Goal: Contribute content: Contribute content

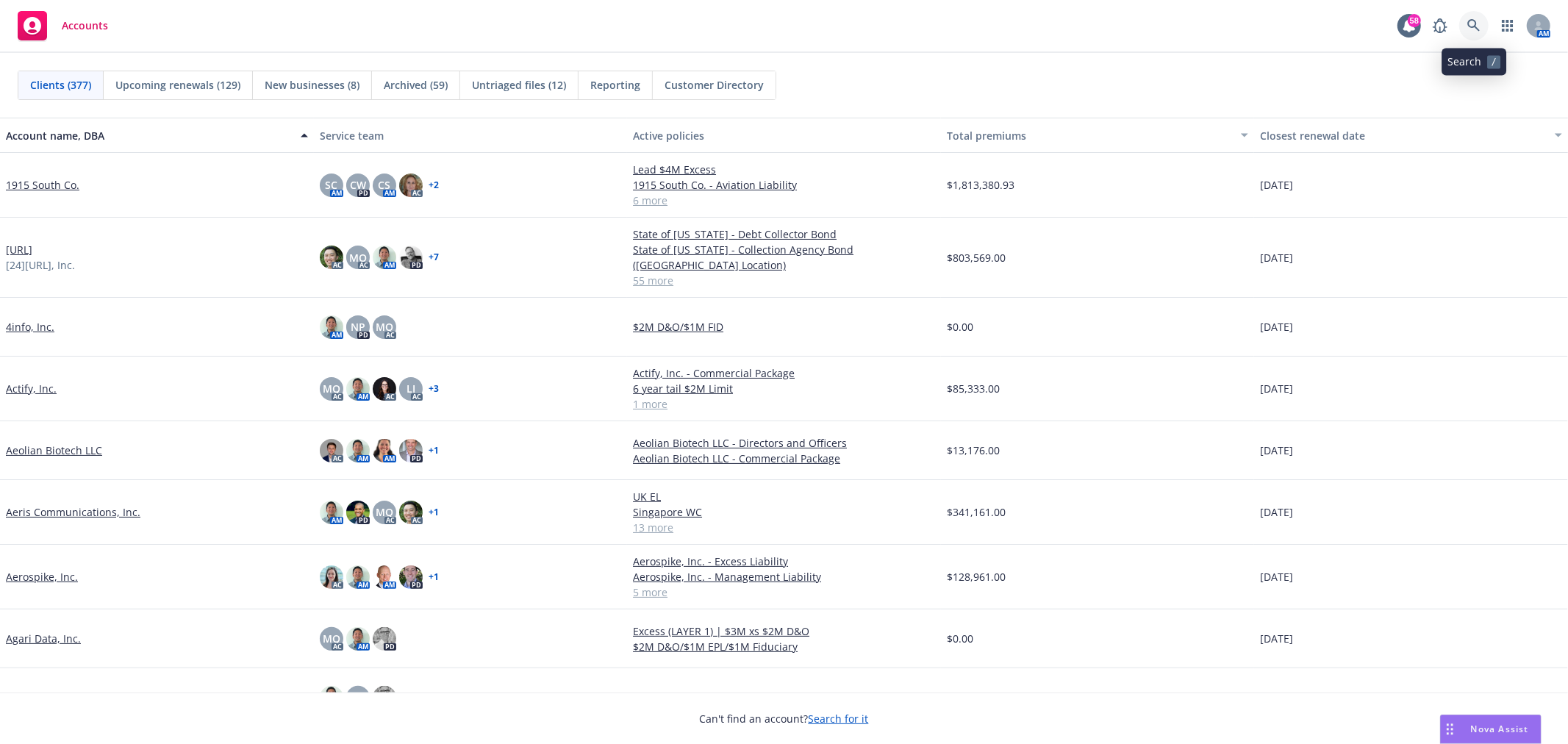
click at [1481, 31] on link at bounding box center [1474, 26] width 30 height 30
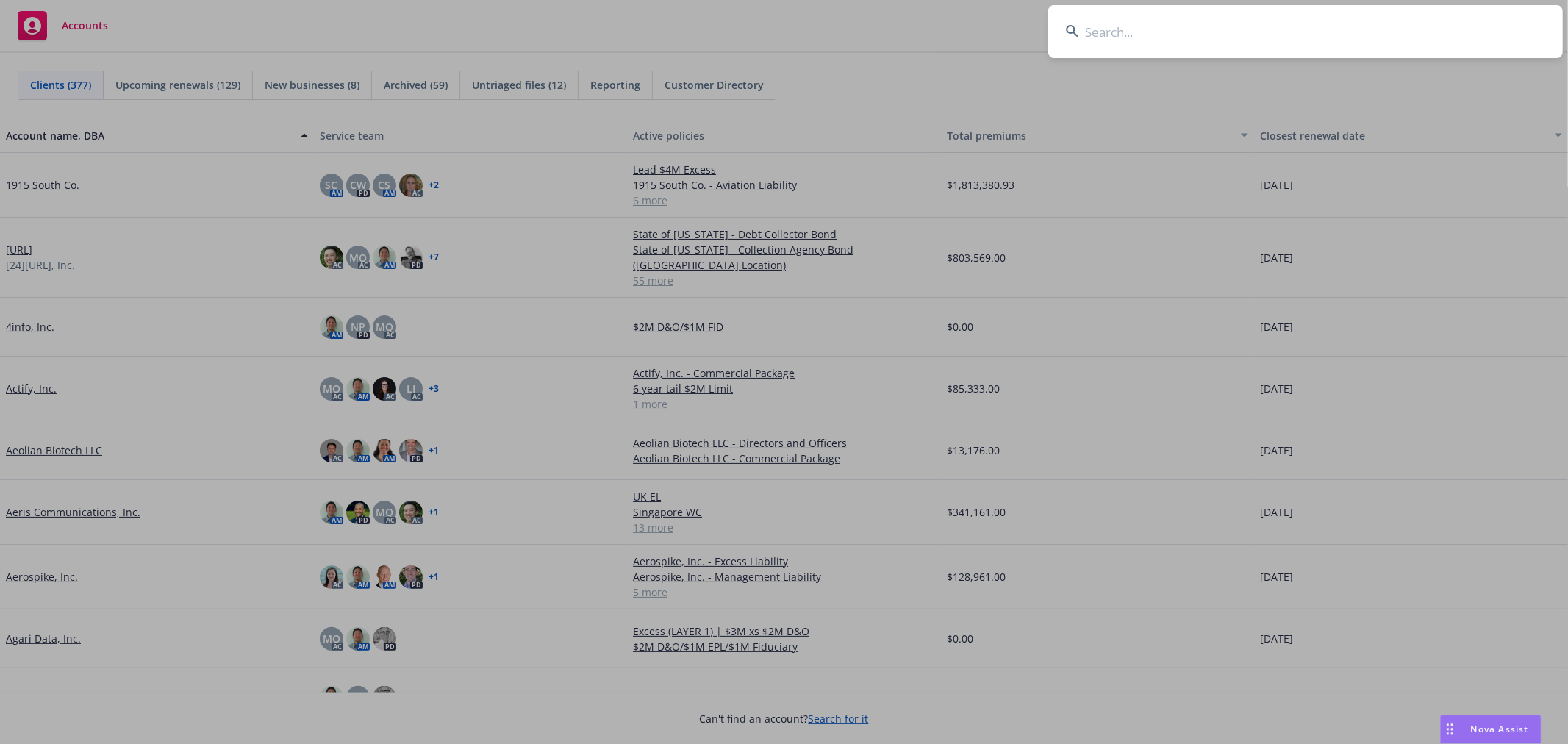
click at [1098, 47] on input at bounding box center [1305, 32] width 515 height 53
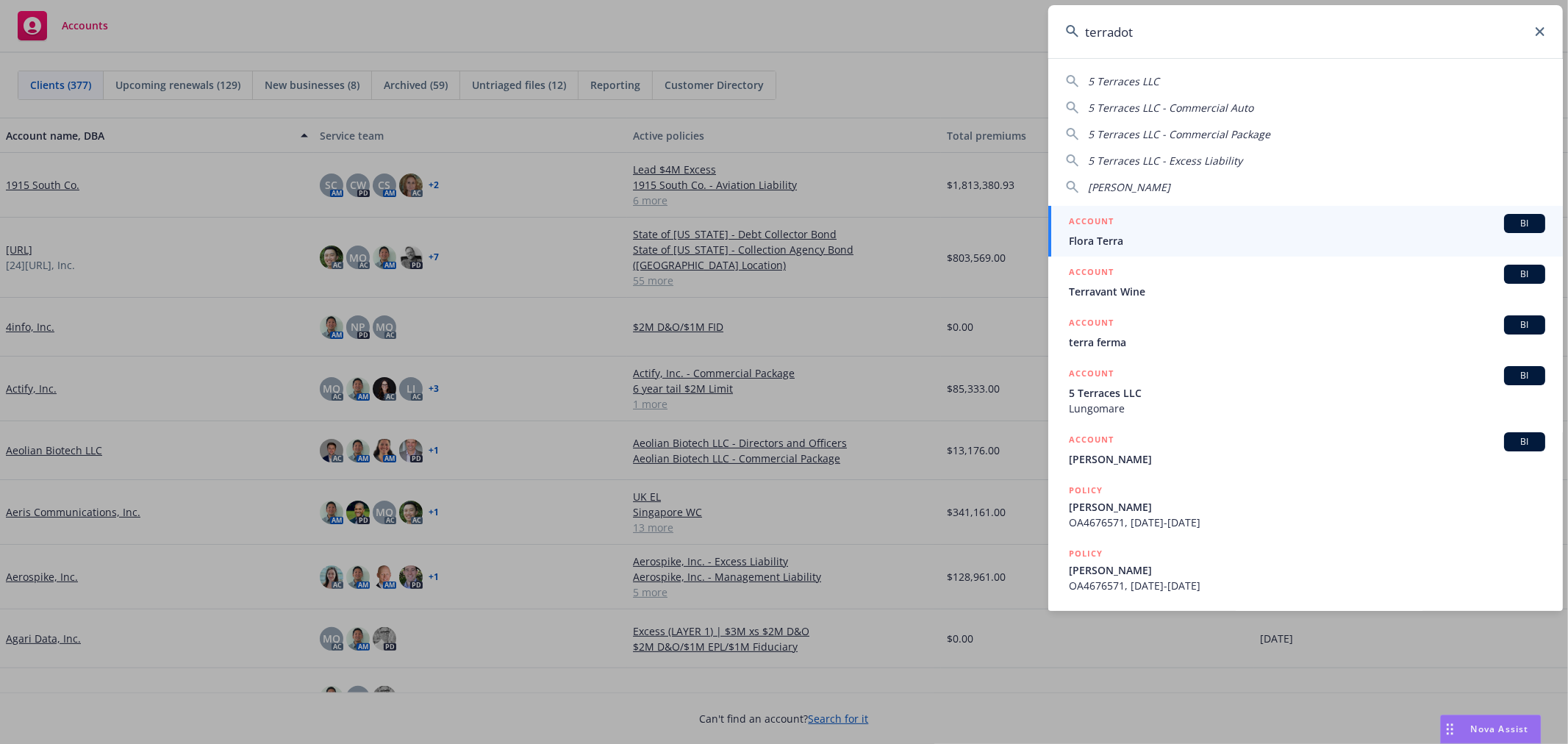
type input "terradot"
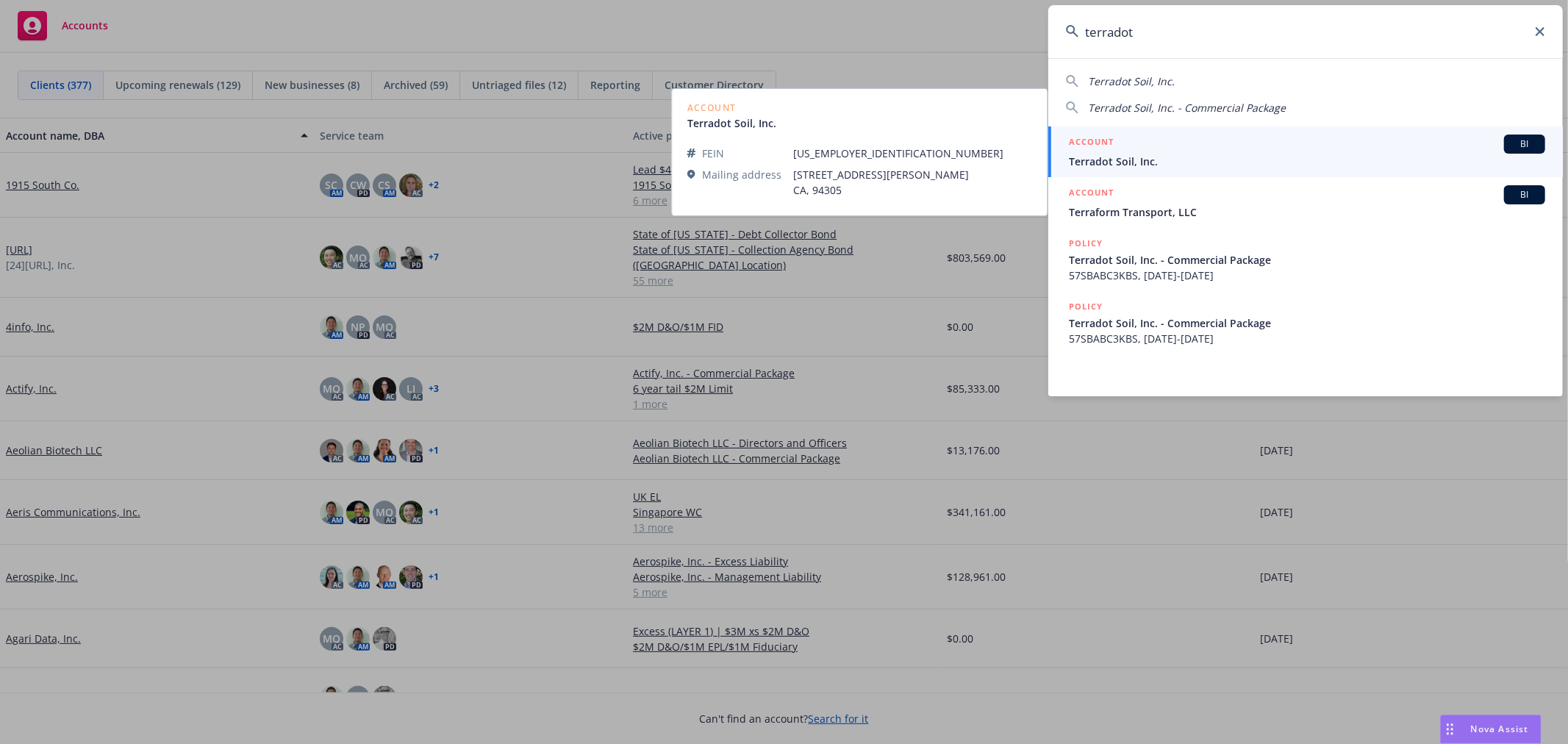
click at [1137, 146] on div "ACCOUNT BI" at bounding box center [1306, 144] width 476 height 19
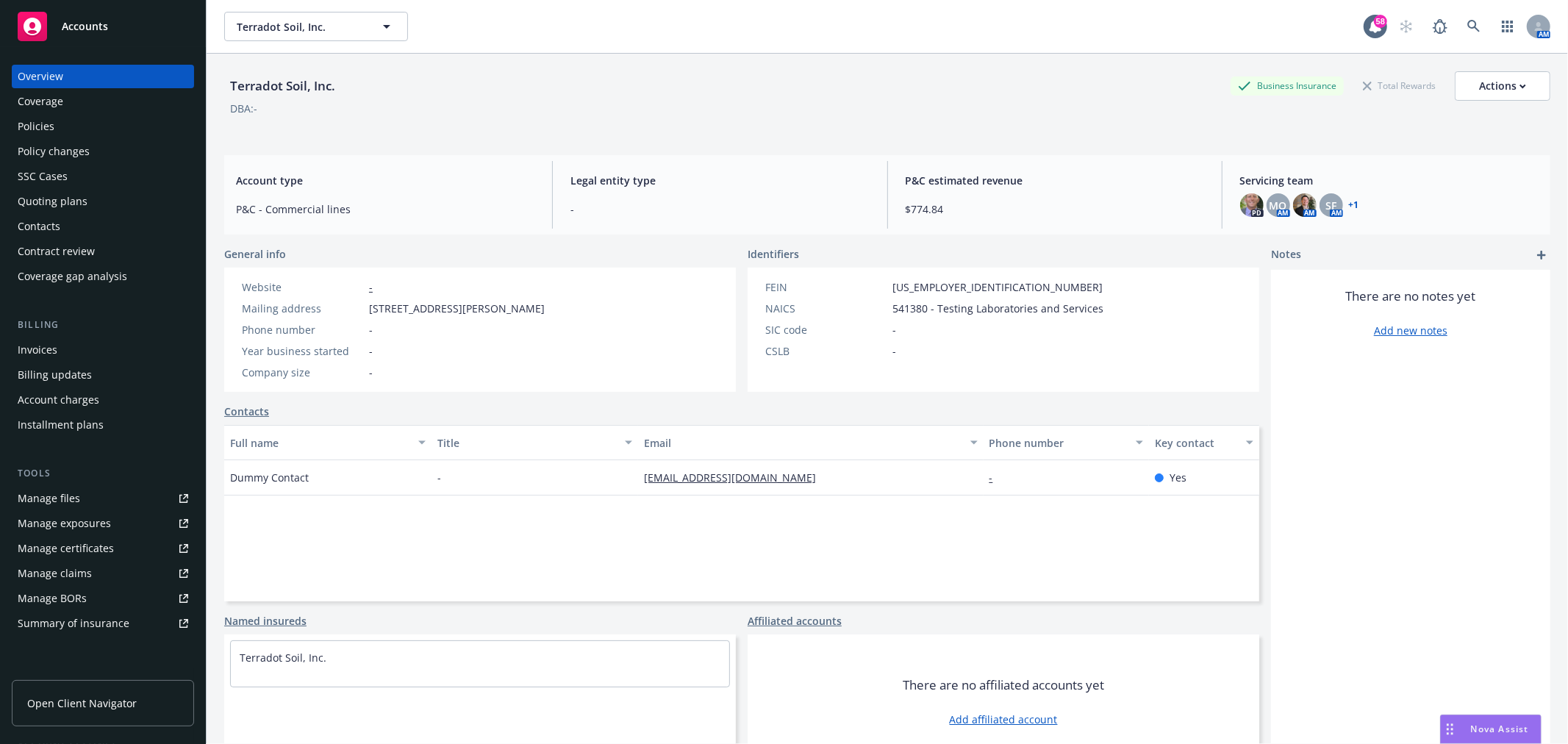
click at [46, 201] on div "Quoting plans" at bounding box center [52, 201] width 70 height 23
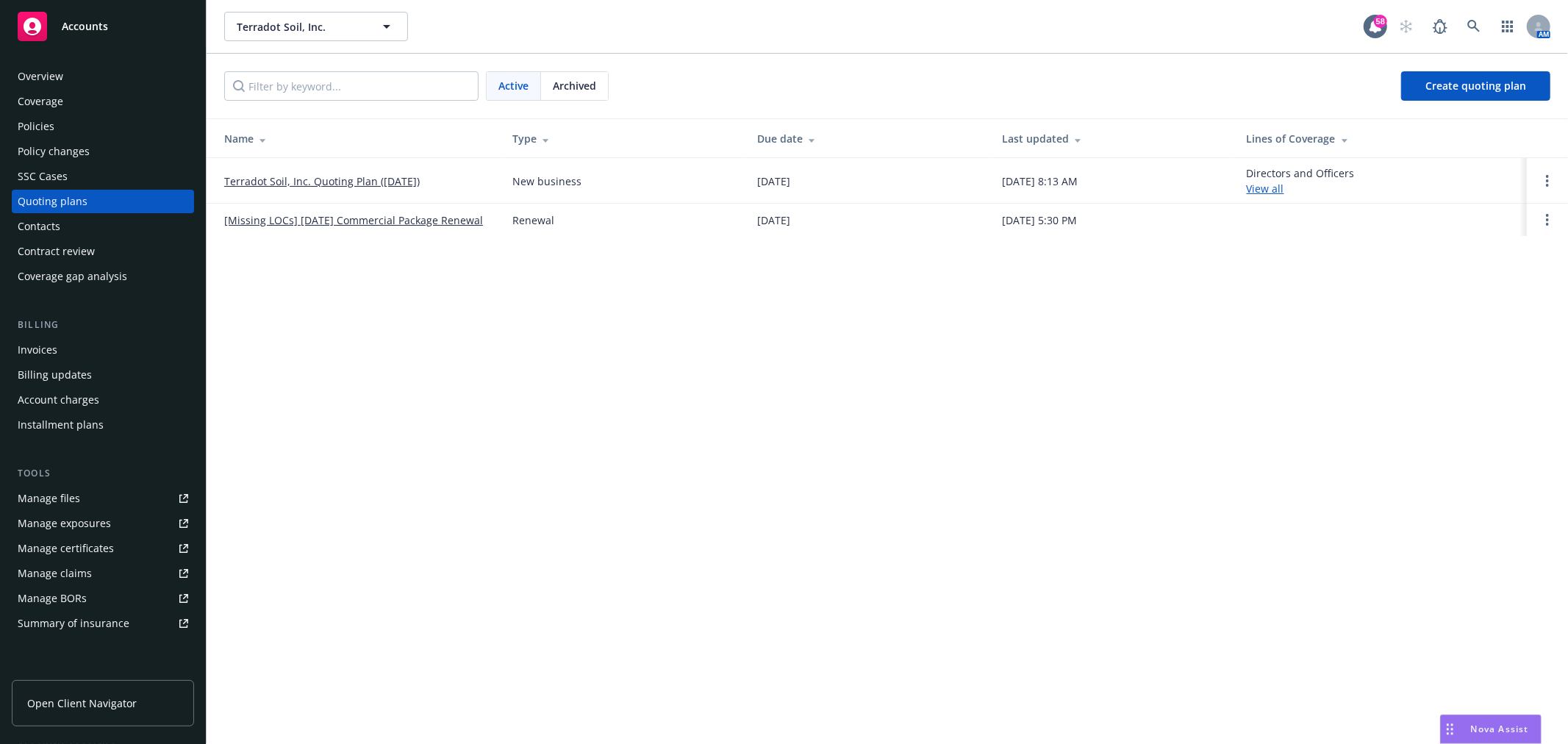
click at [368, 178] on link "Terradot Soil, Inc. Quoting Plan (2025-06-25)" at bounding box center [322, 182] width 196 height 16
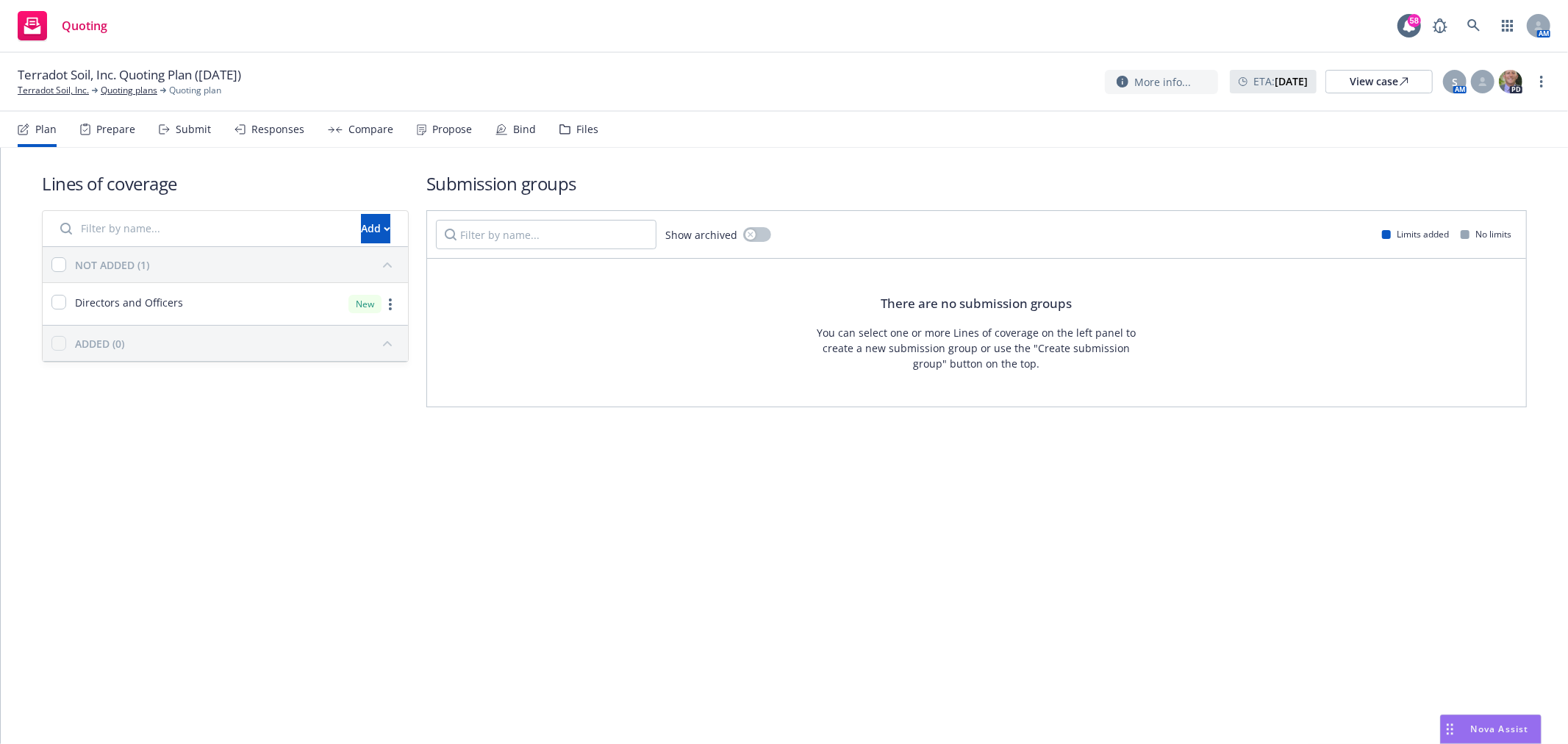
click at [586, 131] on div "Files" at bounding box center [587, 129] width 22 height 12
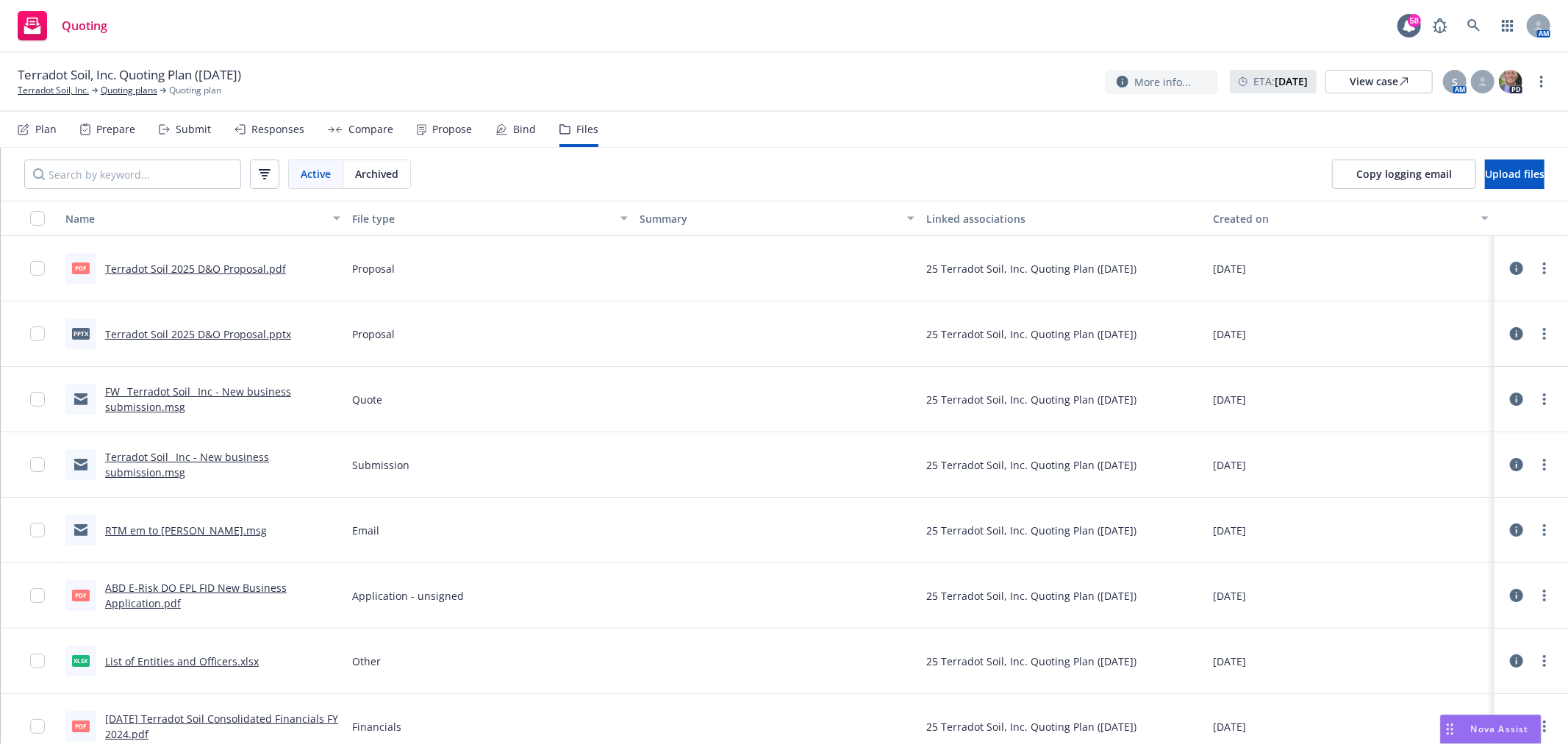
click at [257, 336] on link "Terradot Soil 2025 D&O Proposal.pptx" at bounding box center [198, 334] width 186 height 14
click at [1470, 31] on icon at bounding box center [1473, 25] width 13 height 13
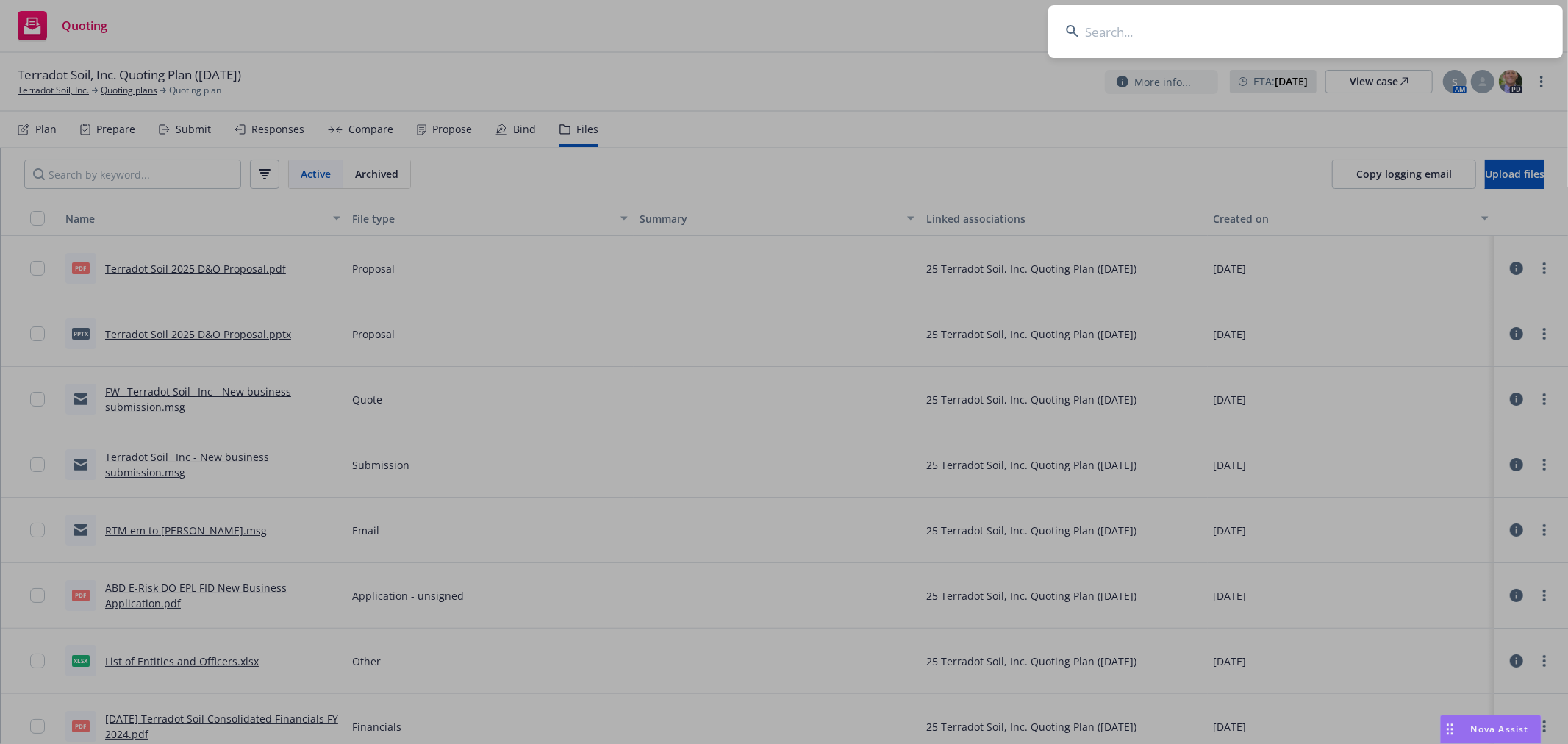
click at [1098, 24] on input at bounding box center [1305, 32] width 515 height 53
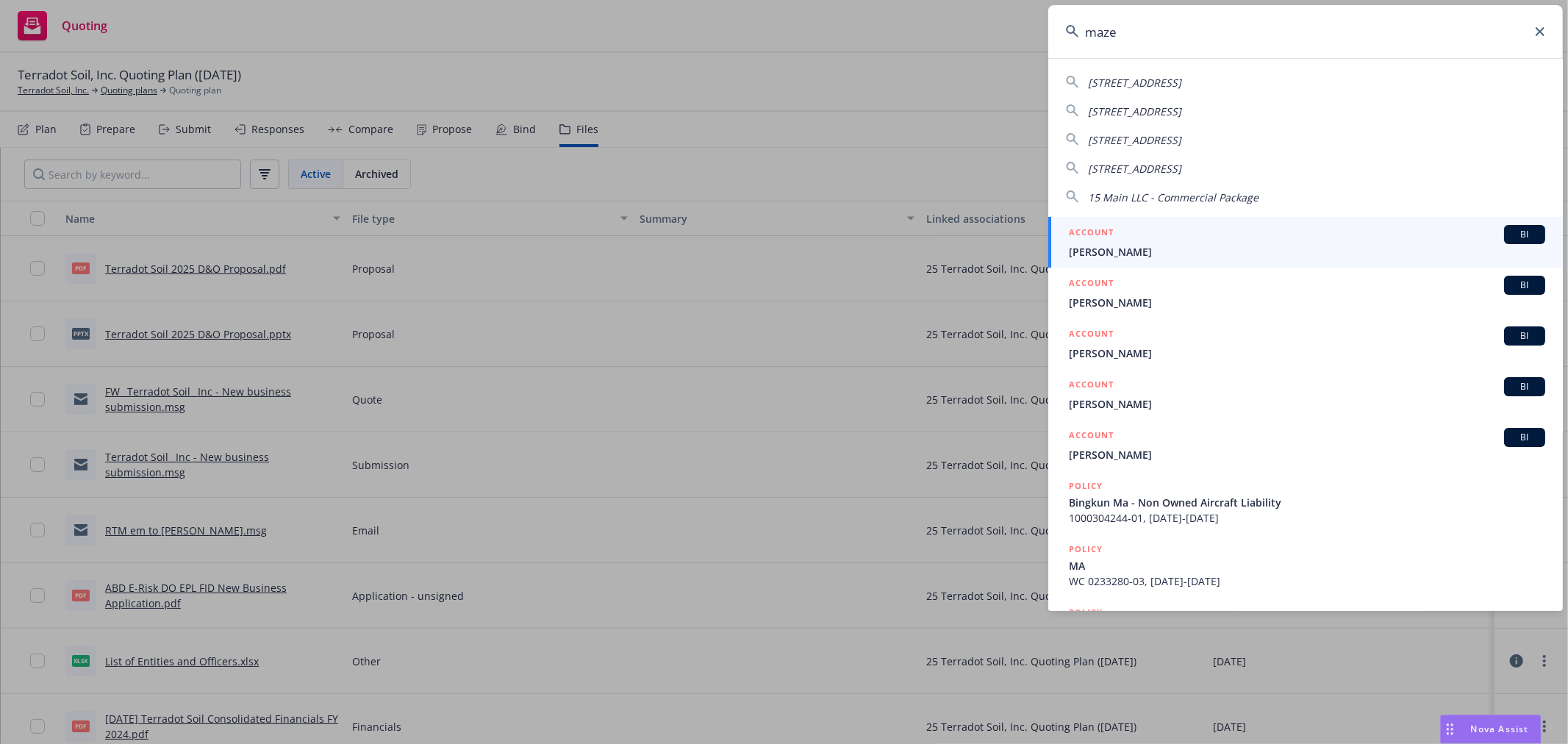
type input "maze"
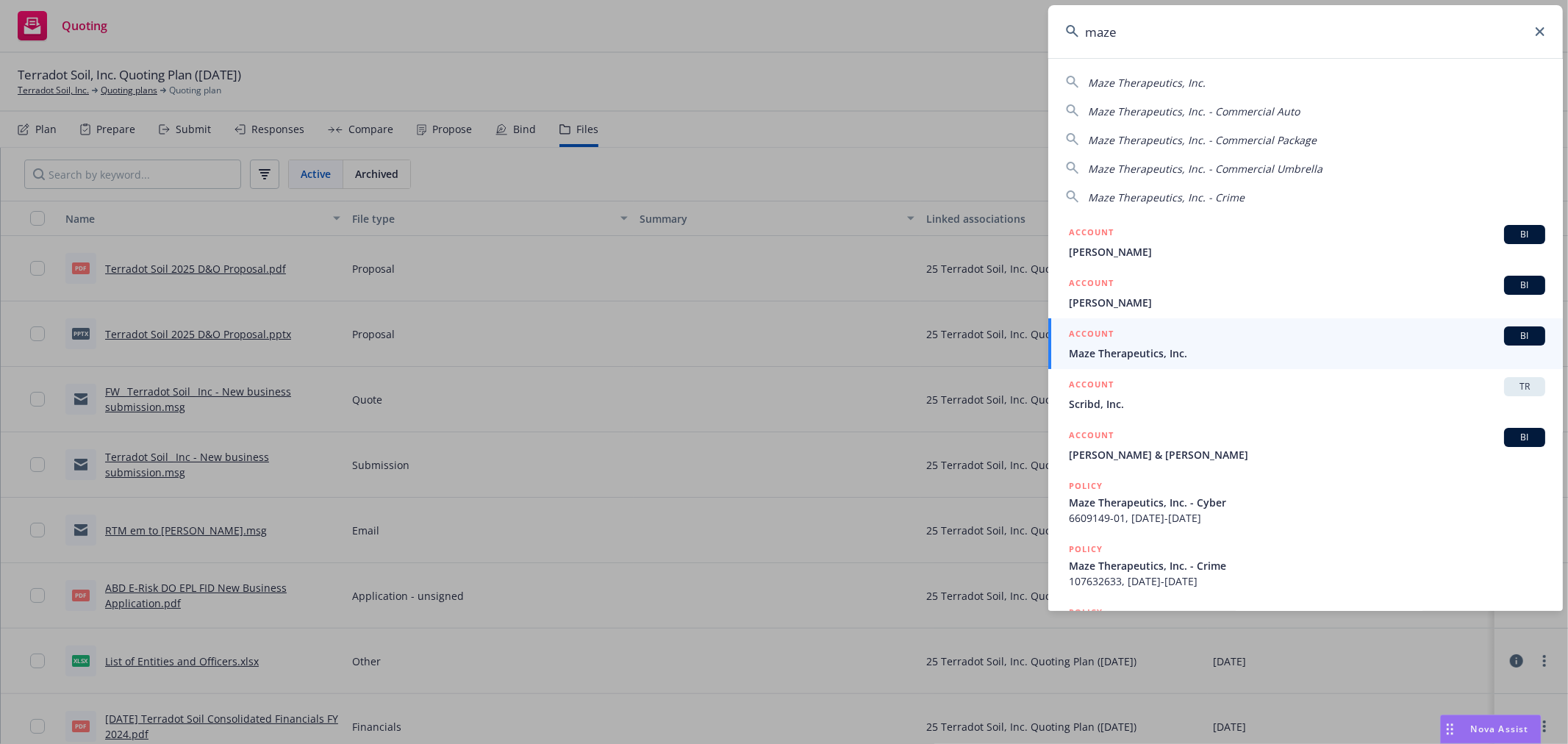
click at [1130, 348] on span "Maze Therapeutics, Inc." at bounding box center [1306, 354] width 476 height 16
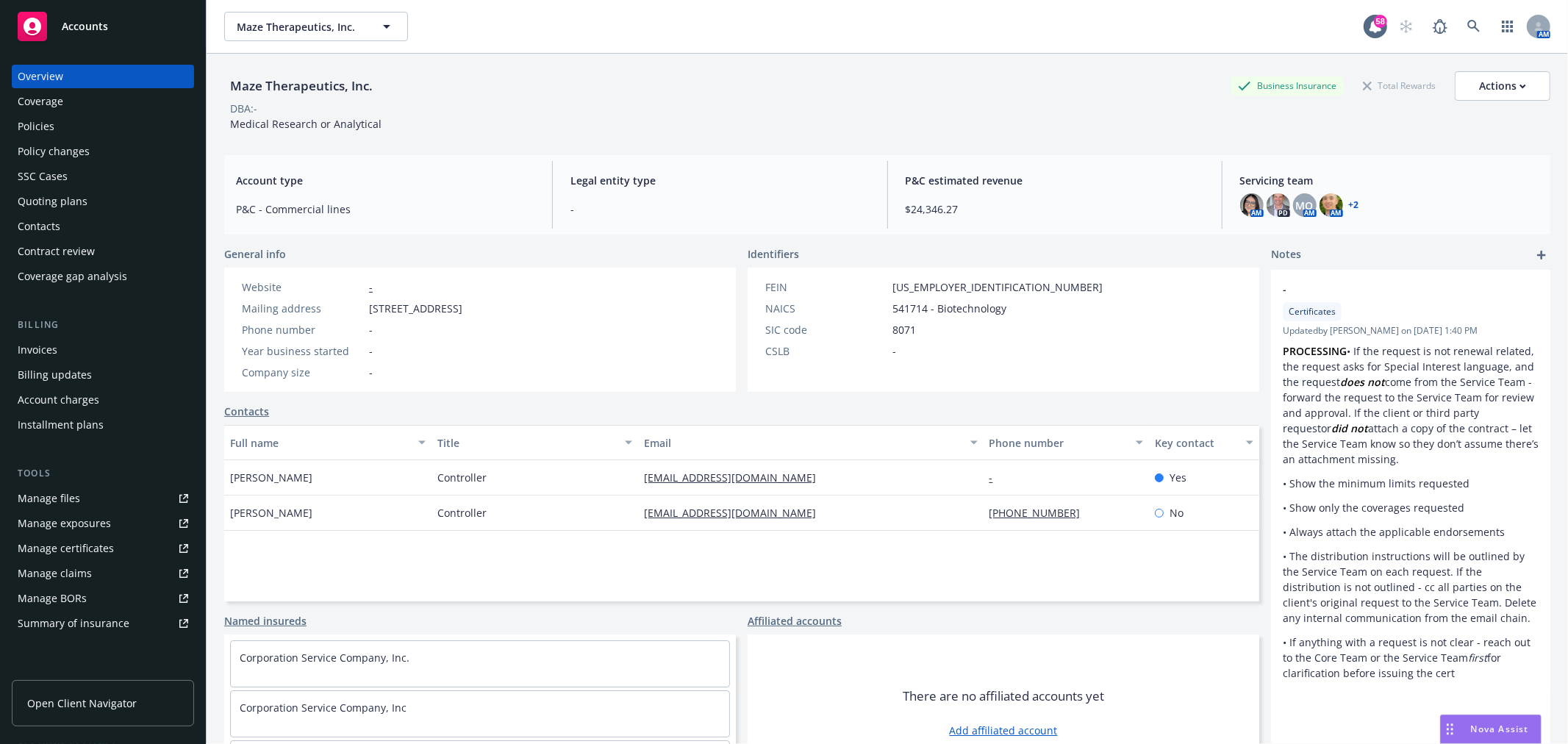
click at [72, 192] on div "Quoting plans" at bounding box center [52, 201] width 70 height 23
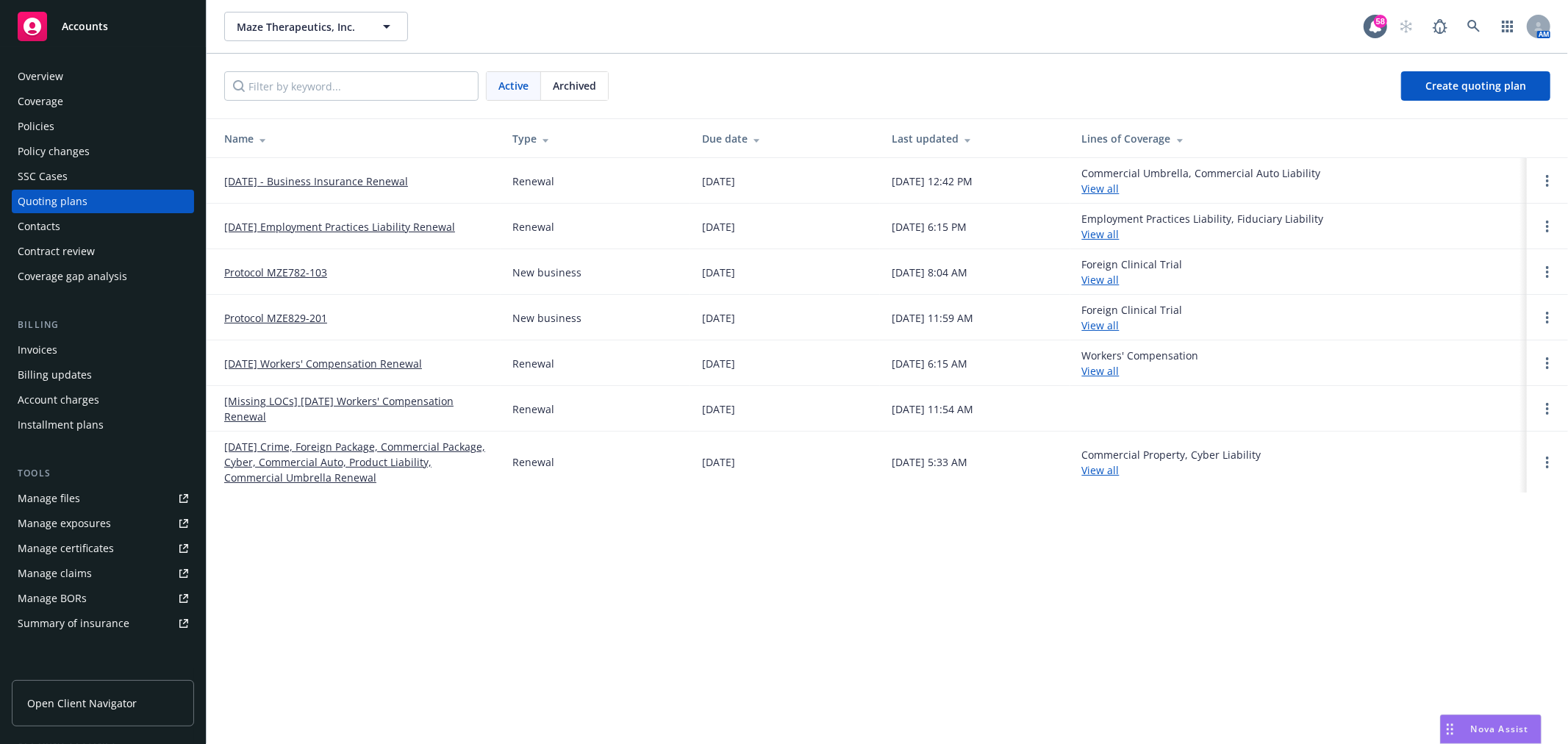
click at [288, 226] on link "09/10/25 Employment Practices Liability Renewal" at bounding box center [339, 227] width 231 height 16
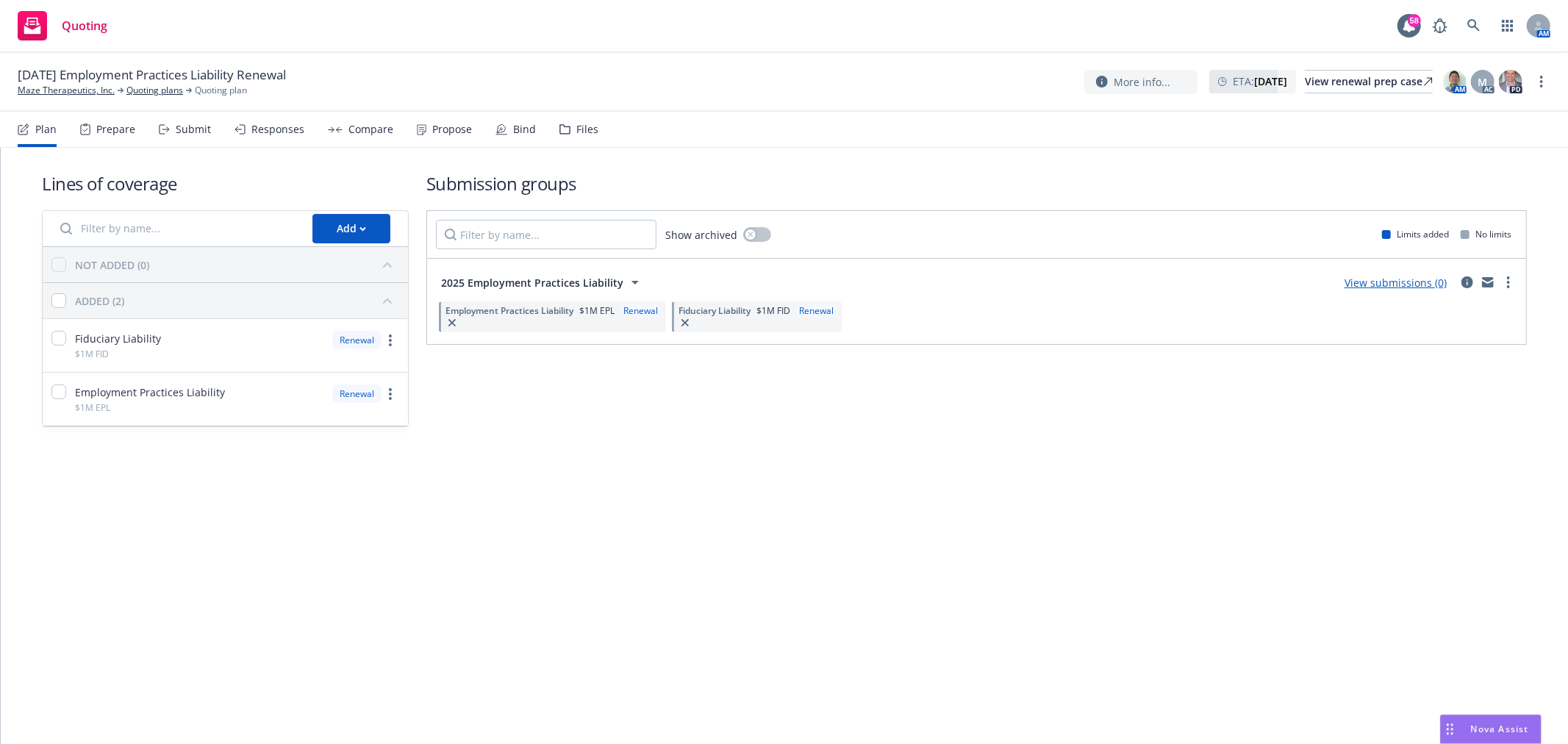
click at [559, 128] on icon at bounding box center [565, 129] width 11 height 10
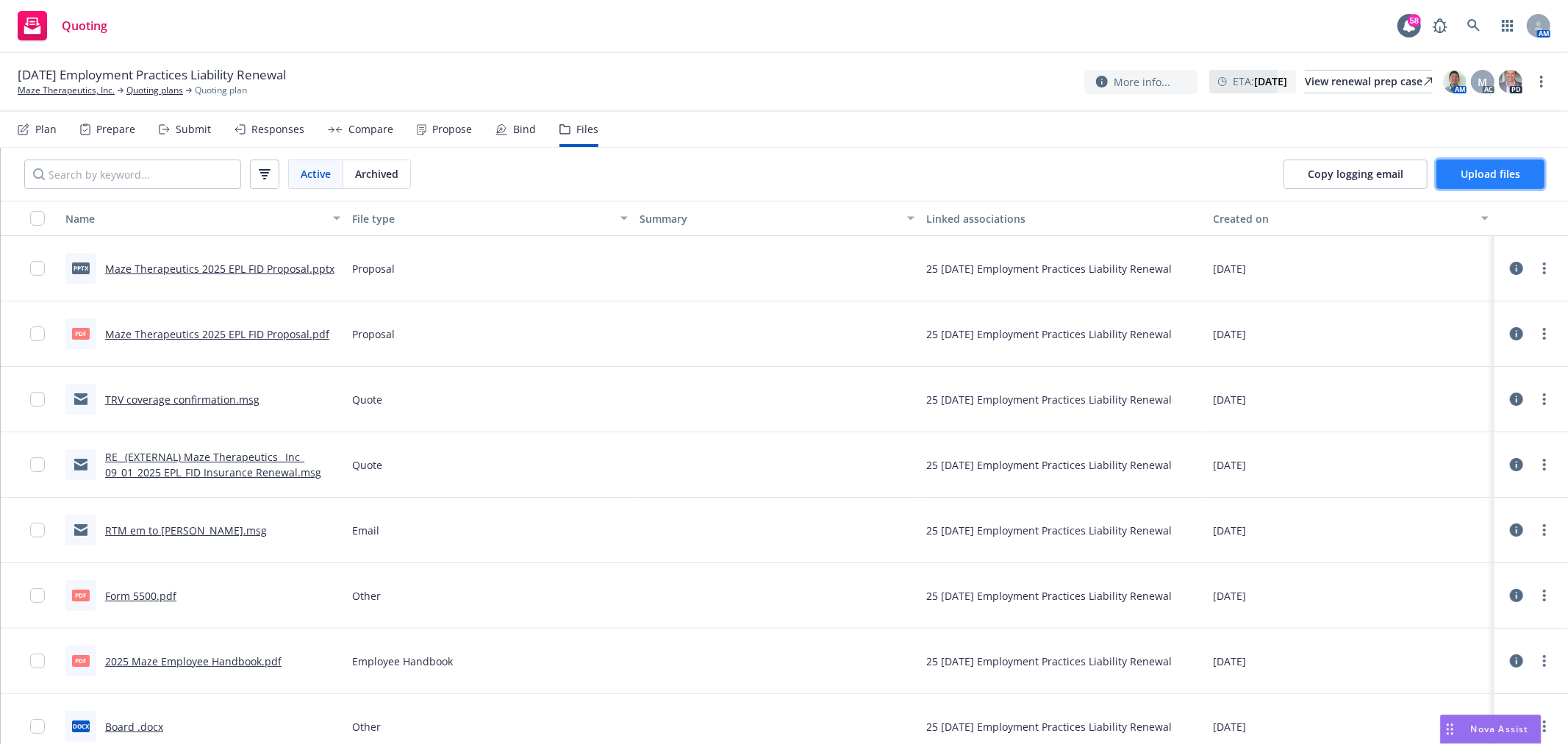
click at [1478, 182] on button "Upload files" at bounding box center [1490, 174] width 108 height 30
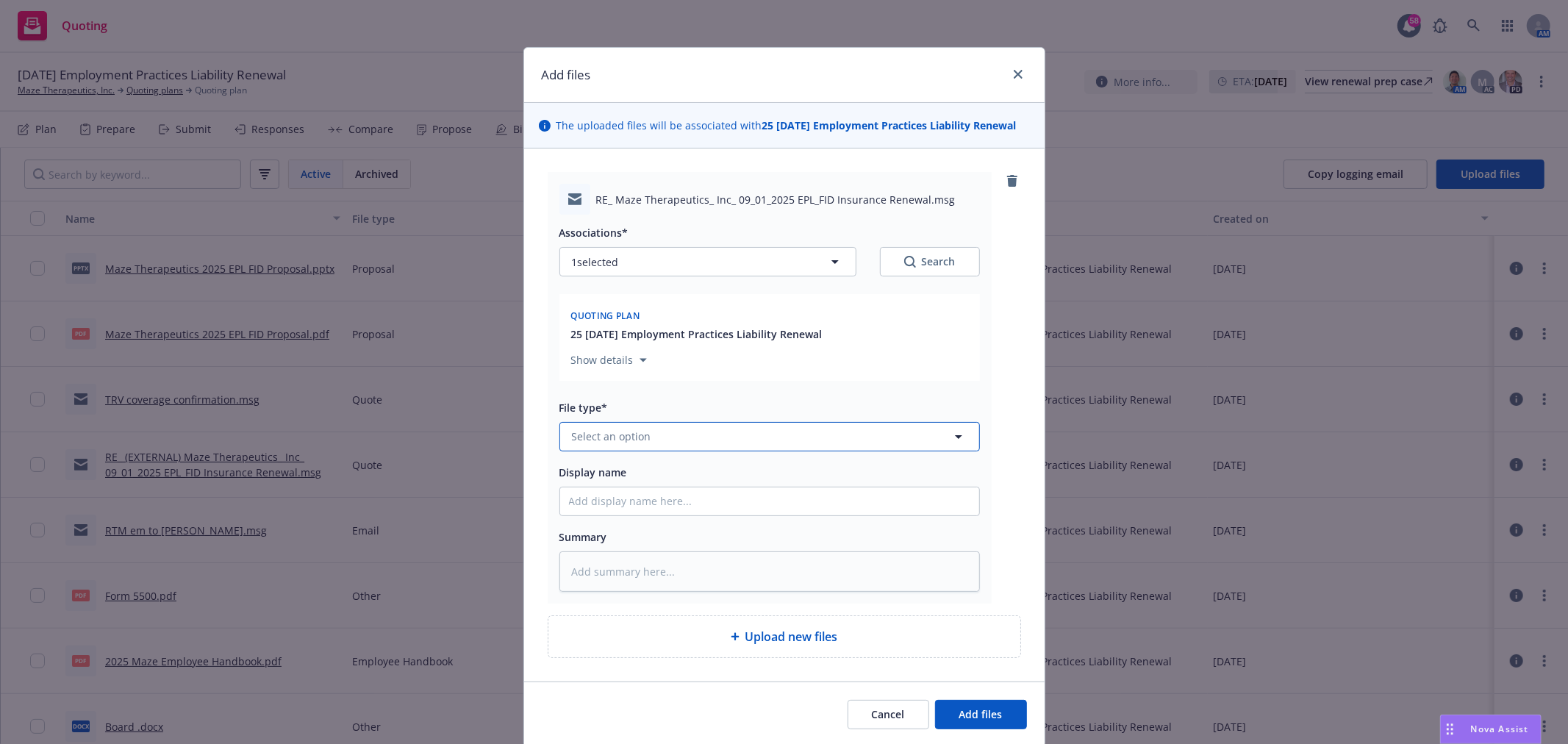
click at [709, 444] on button "Select an option" at bounding box center [770, 437] width 421 height 30
type input "Bind order"
click at [703, 405] on div "Bind Order" at bounding box center [769, 395] width 401 height 21
click at [685, 503] on input "Display name" at bounding box center [770, 501] width 419 height 28
type textarea "x"
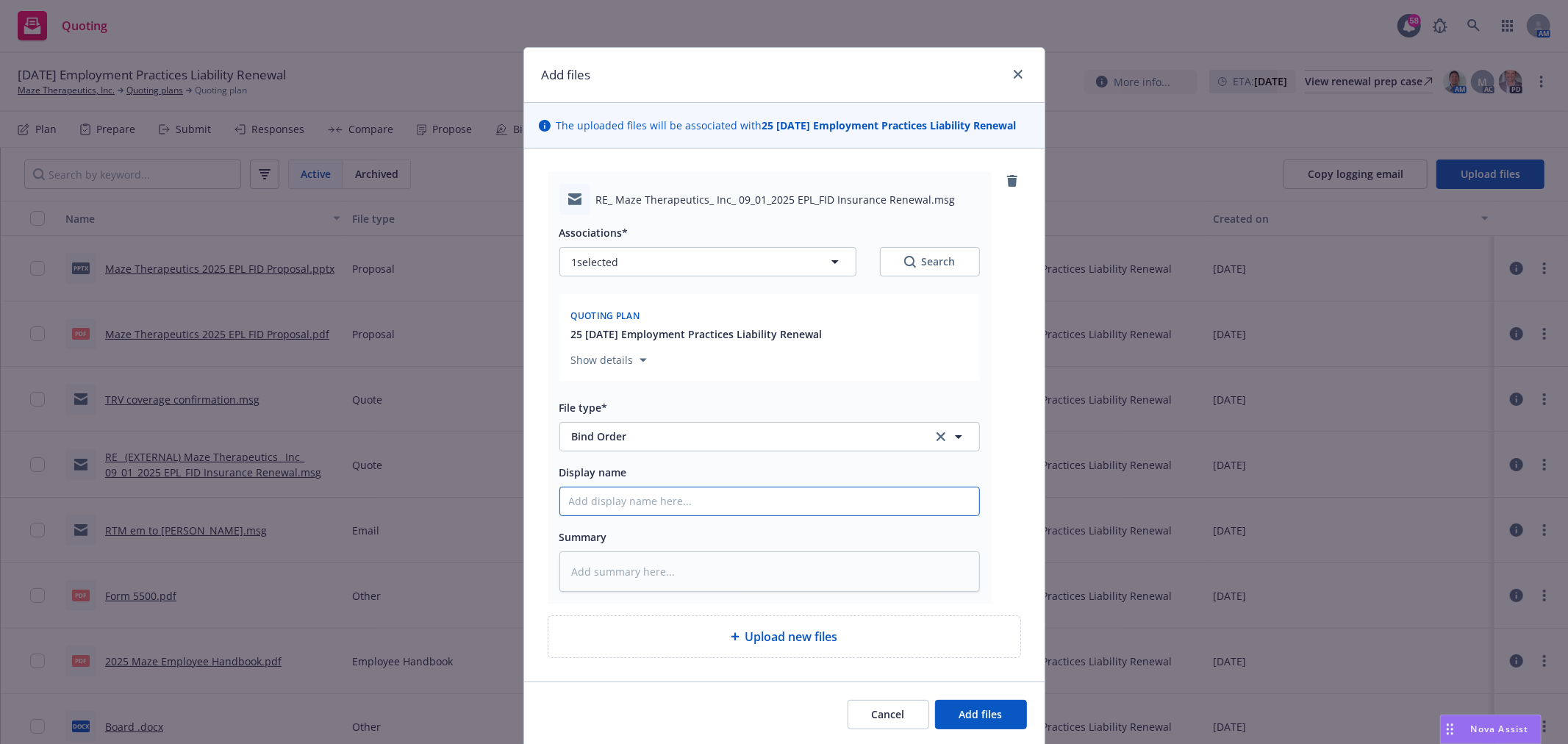
type input "C"
type textarea "x"
type input "CB"
type textarea "x"
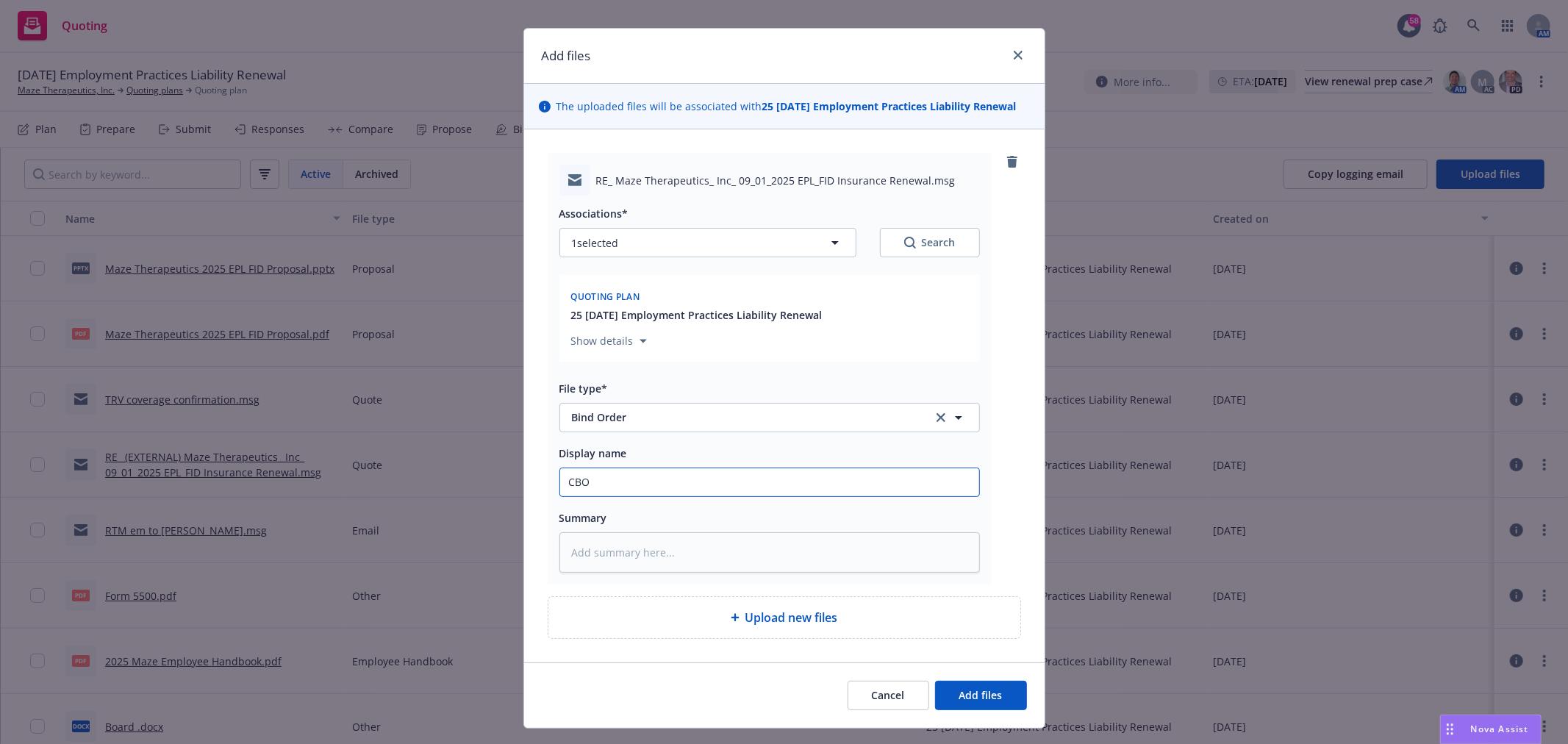
scroll to position [53, 0]
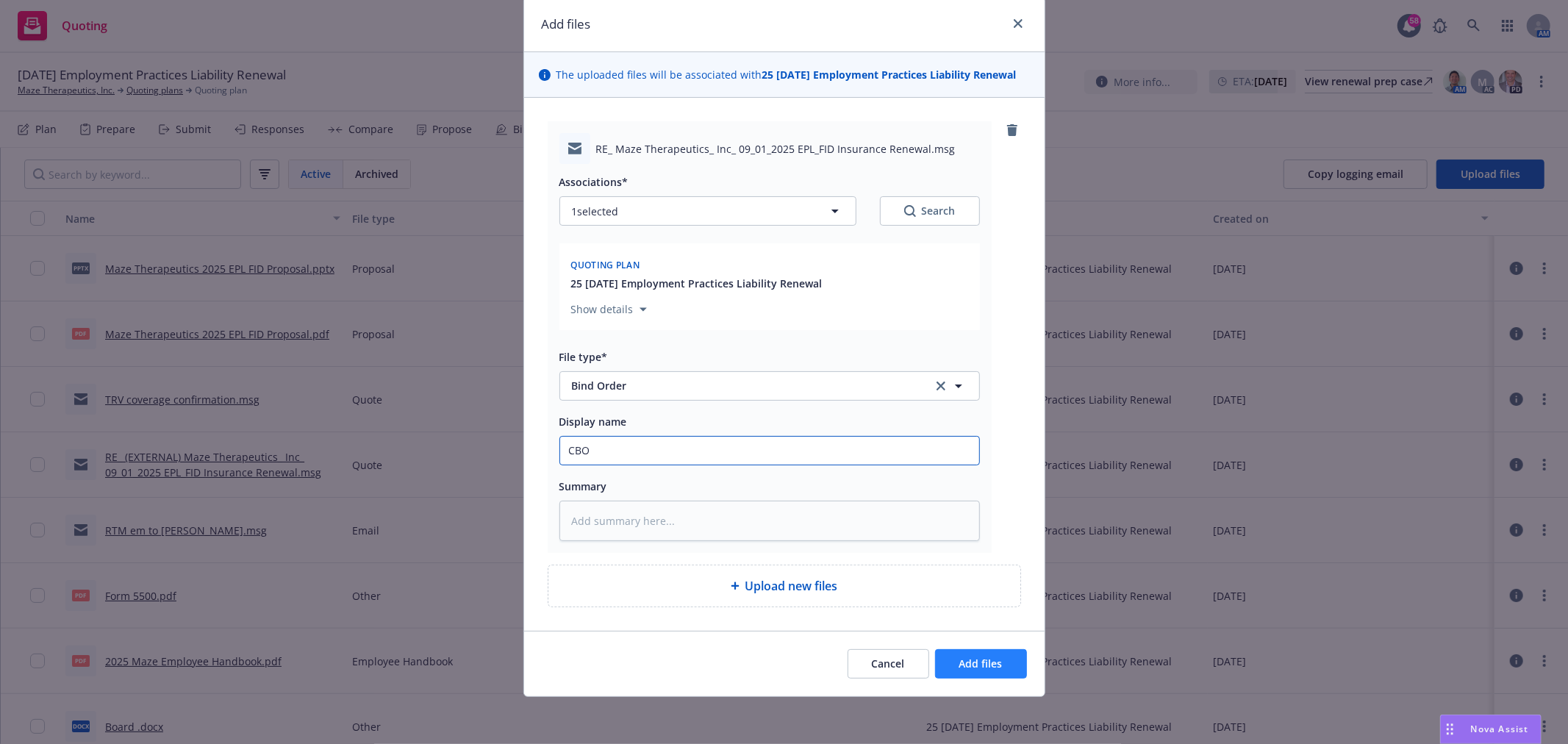
type input "CBO"
click at [959, 662] on span "Add files" at bounding box center [980, 663] width 43 height 14
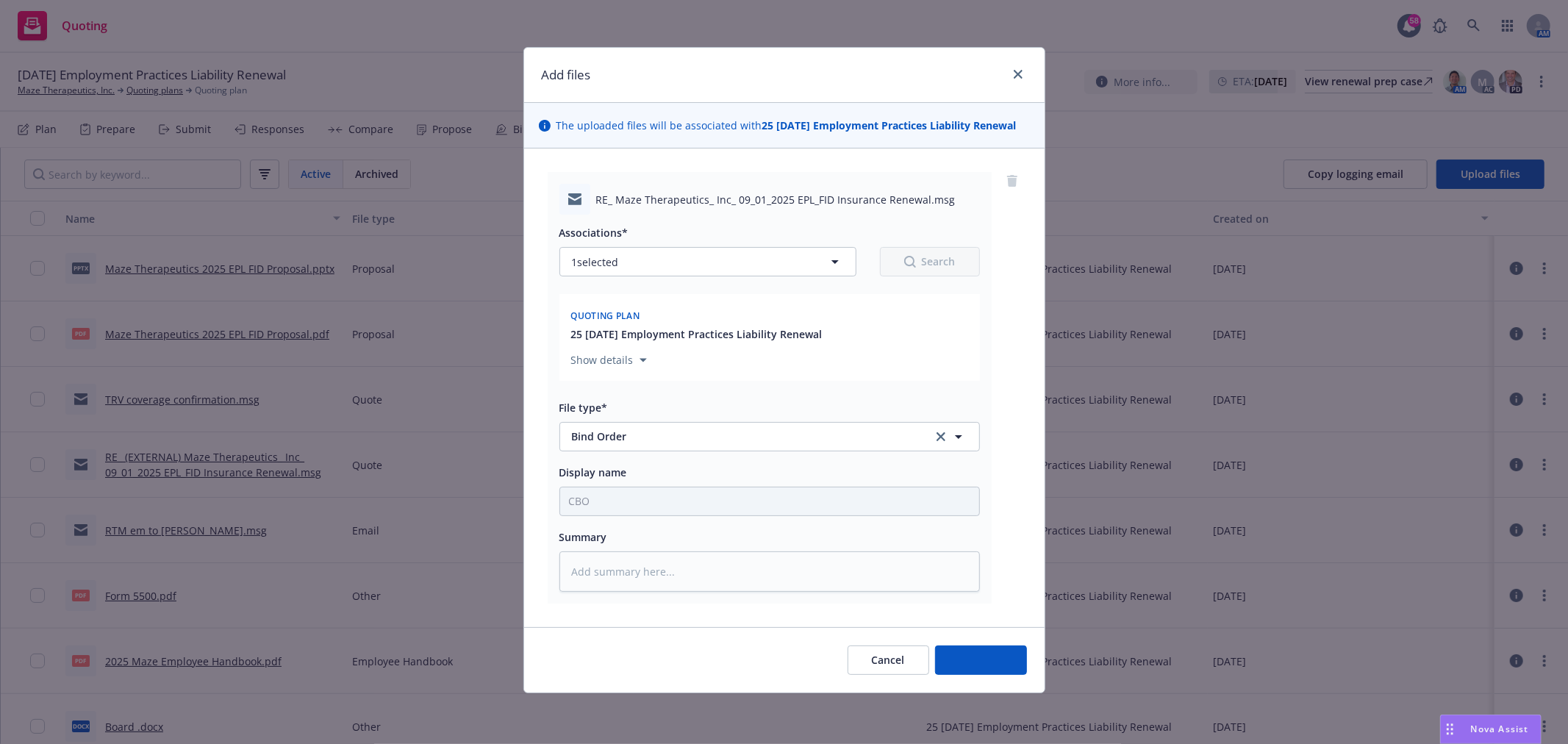
scroll to position [0, 0]
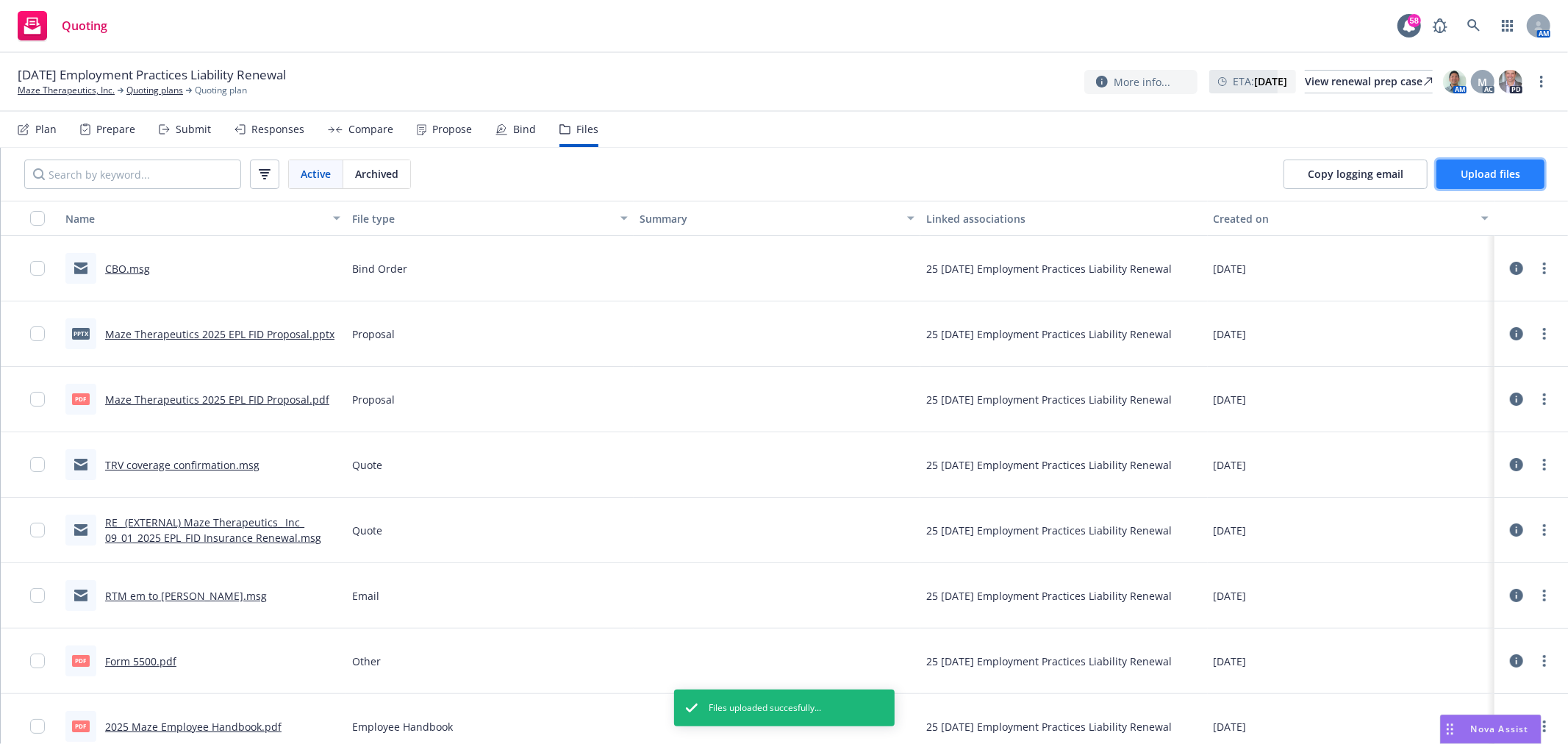
click at [1488, 160] on button "Upload files" at bounding box center [1490, 174] width 108 height 30
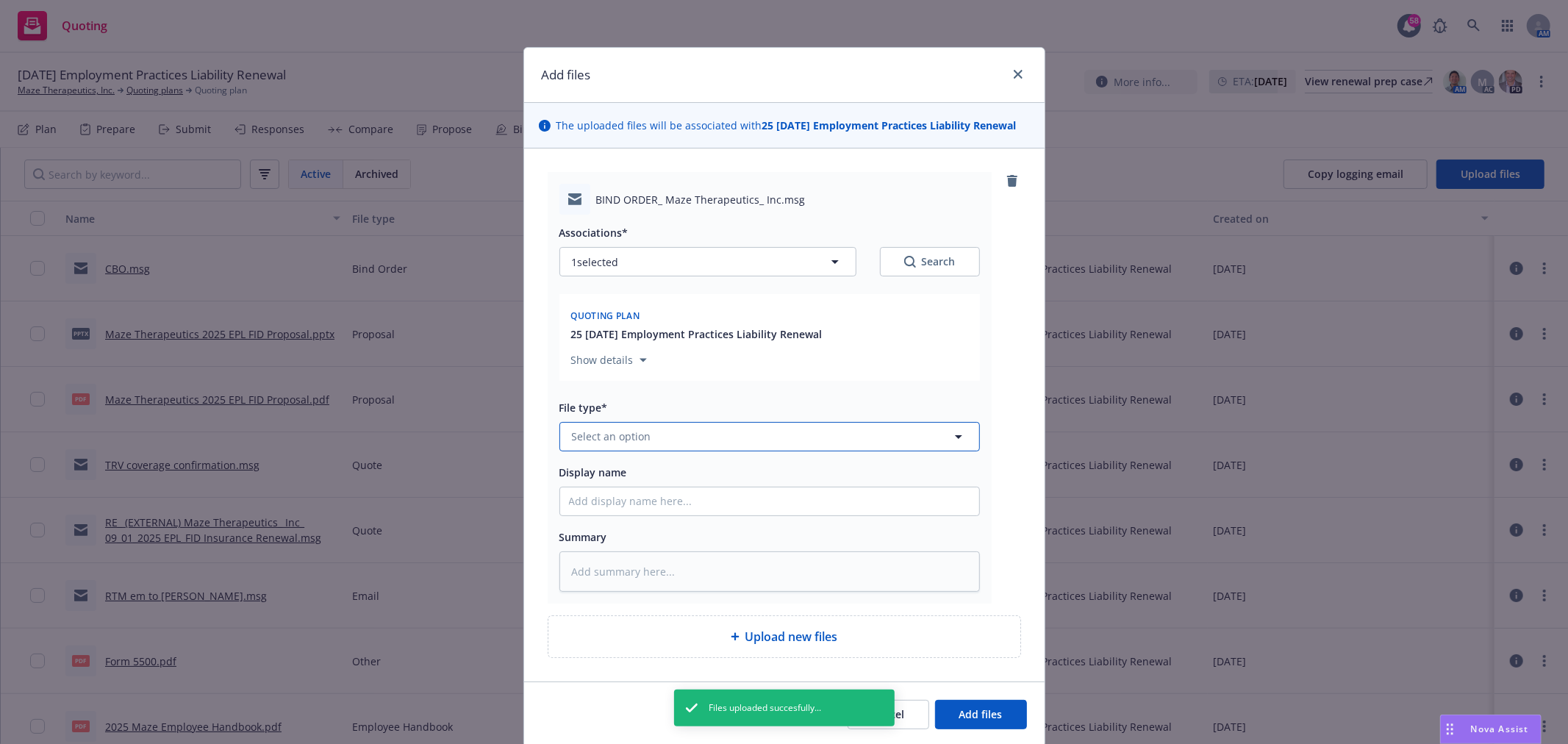
click at [680, 440] on button "Select an option" at bounding box center [770, 437] width 421 height 30
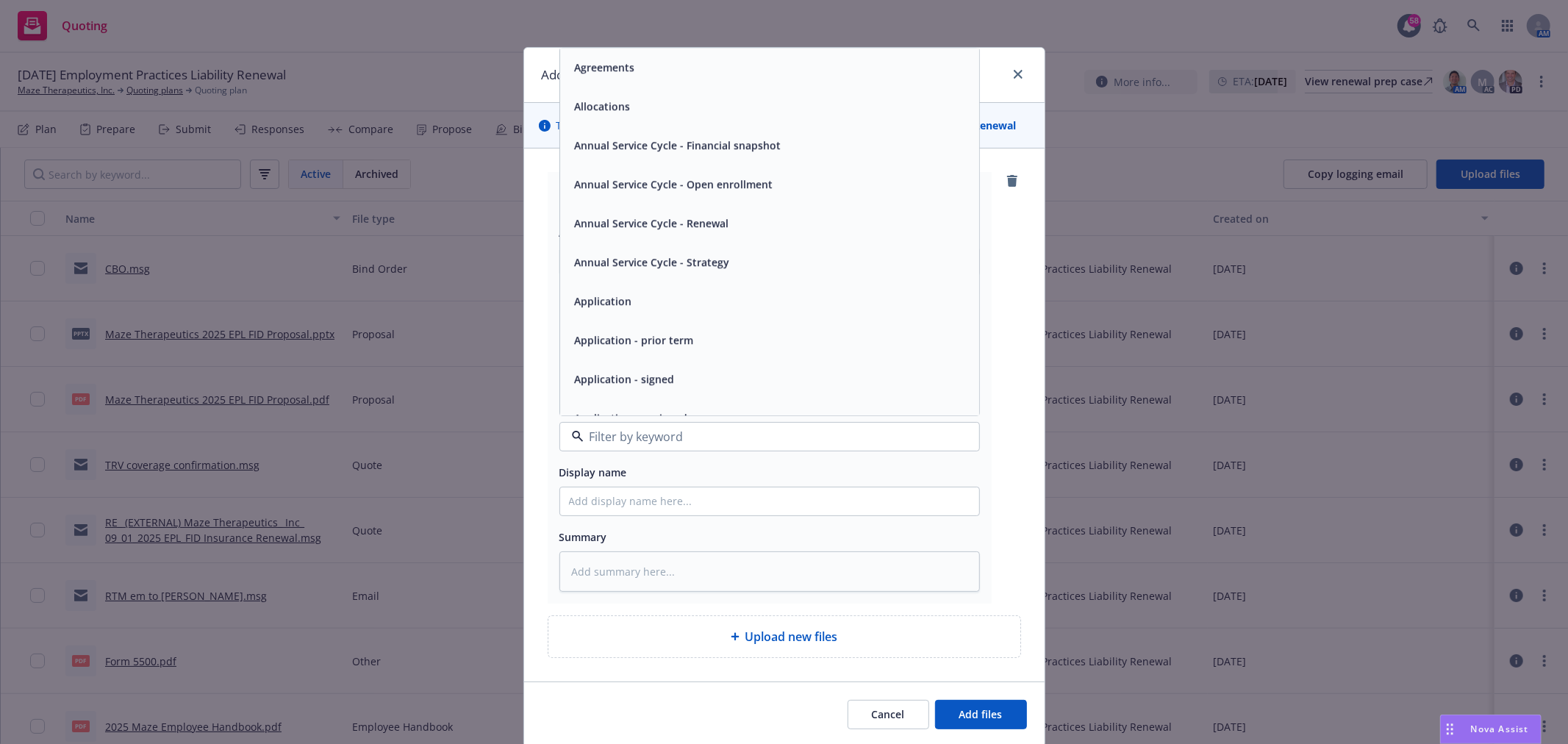
type textarea "x"
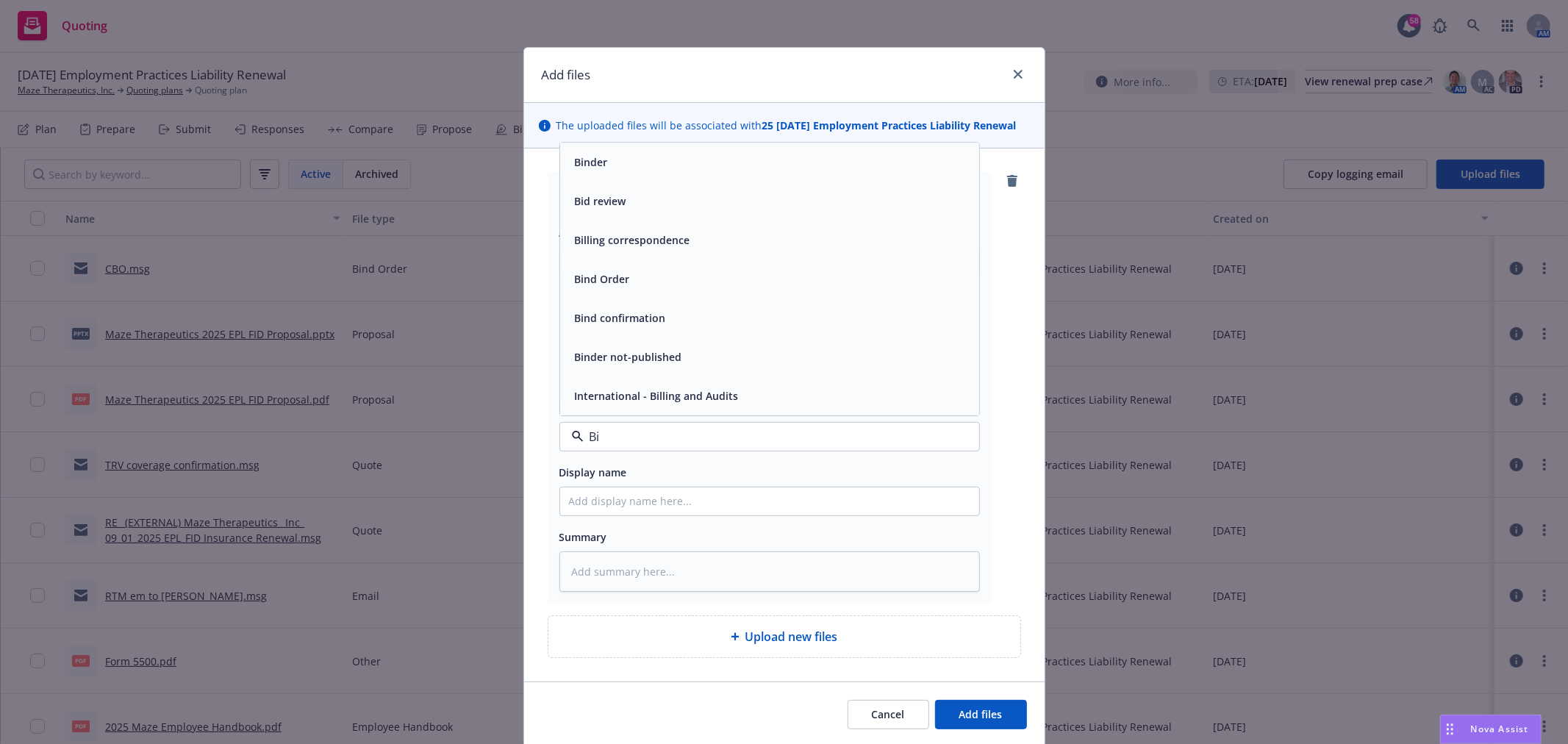
type input "Bin"
click at [616, 318] on span "Bind Order" at bounding box center [602, 318] width 55 height 16
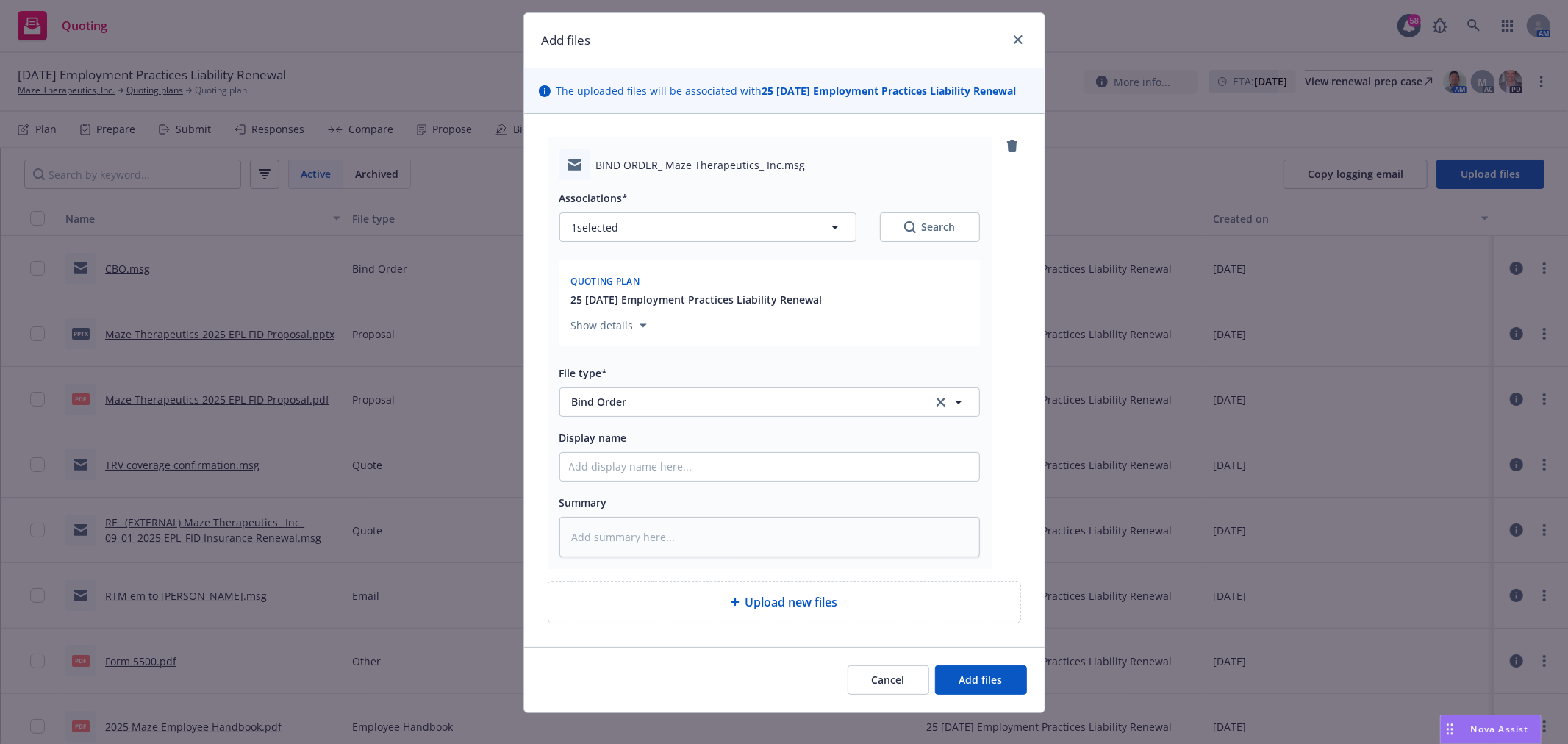
scroll to position [53, 0]
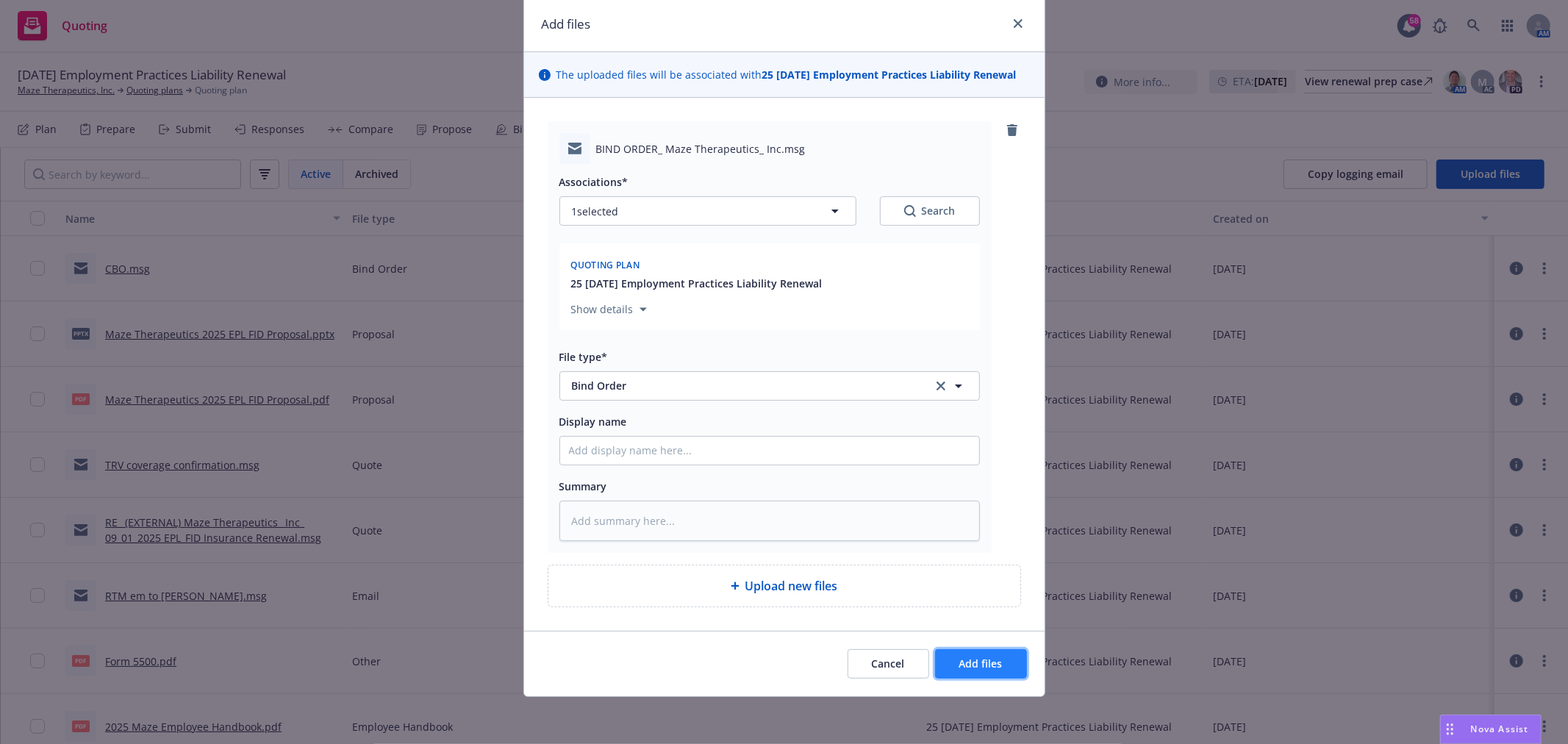
click at [994, 660] on span "Add files" at bounding box center [980, 663] width 43 height 14
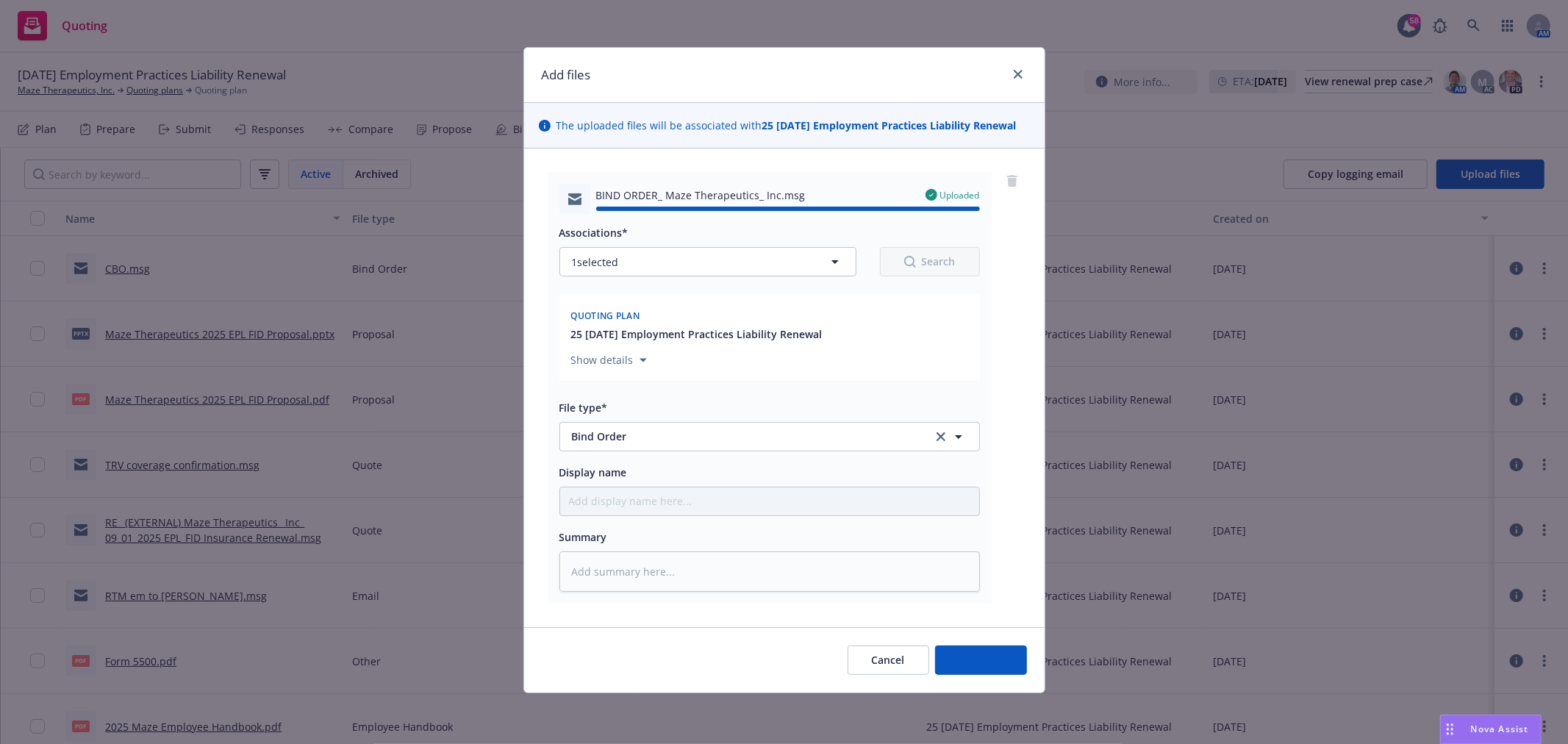
type textarea "x"
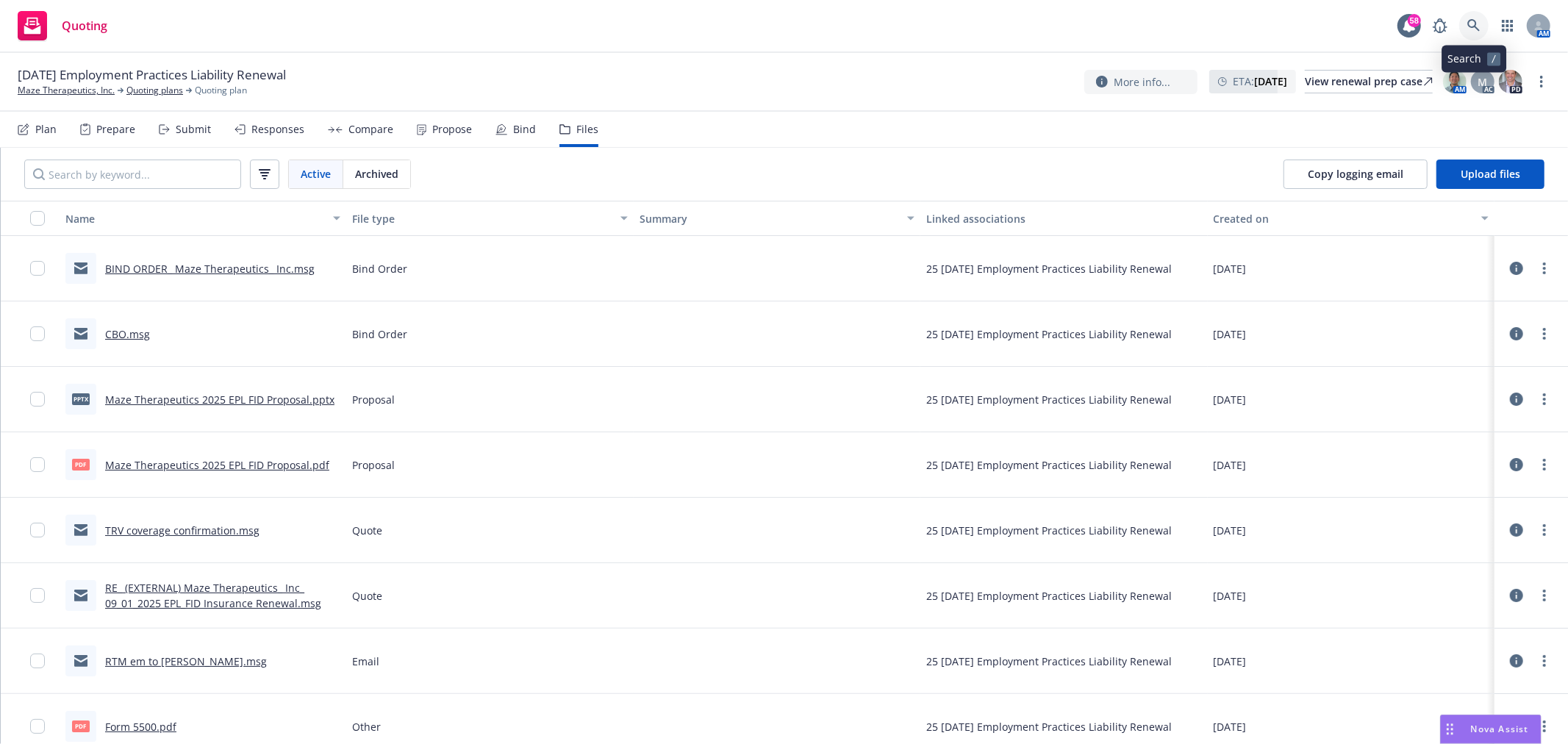
click at [1475, 31] on icon at bounding box center [1473, 25] width 13 height 13
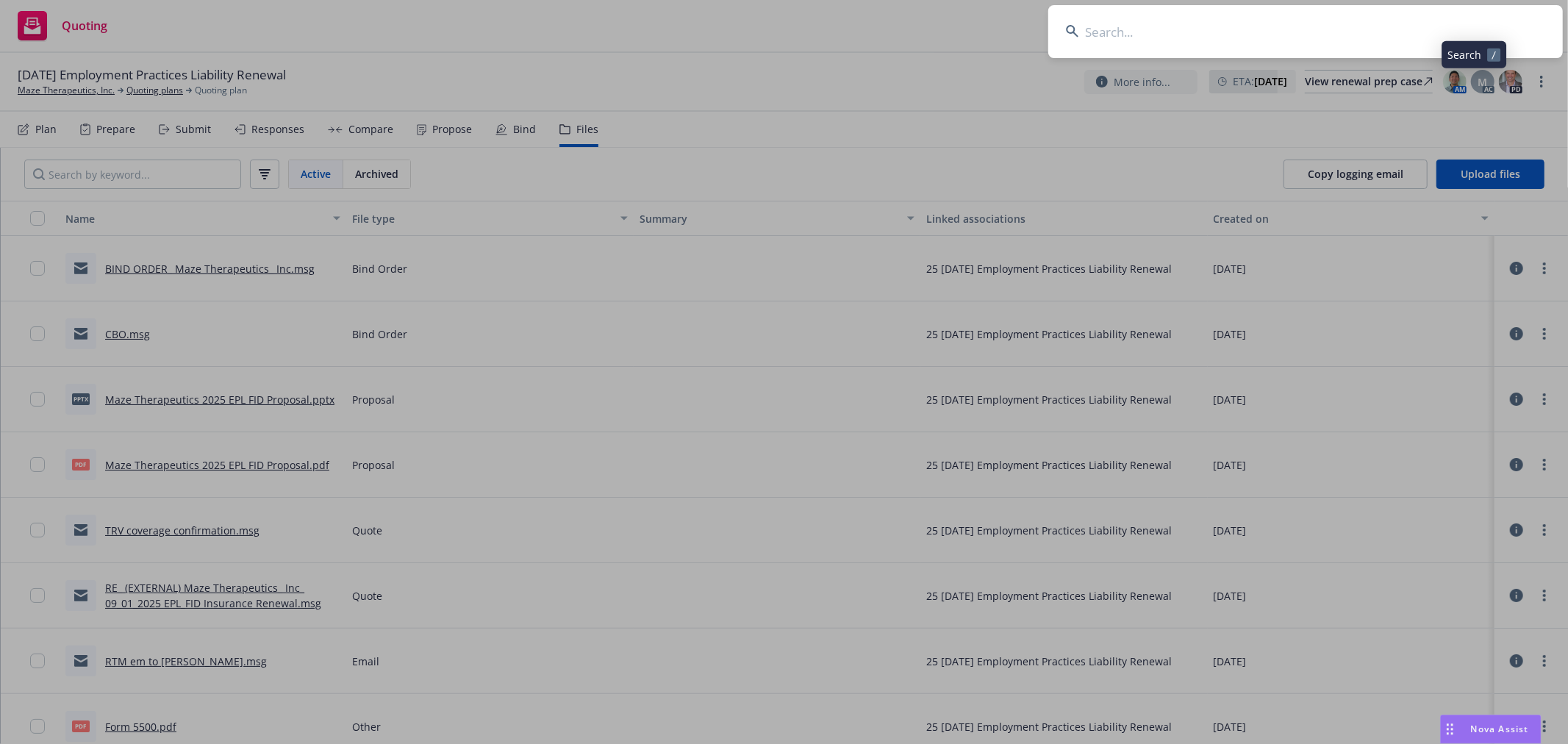
click at [1206, 23] on input at bounding box center [1305, 32] width 515 height 53
type input "substack"
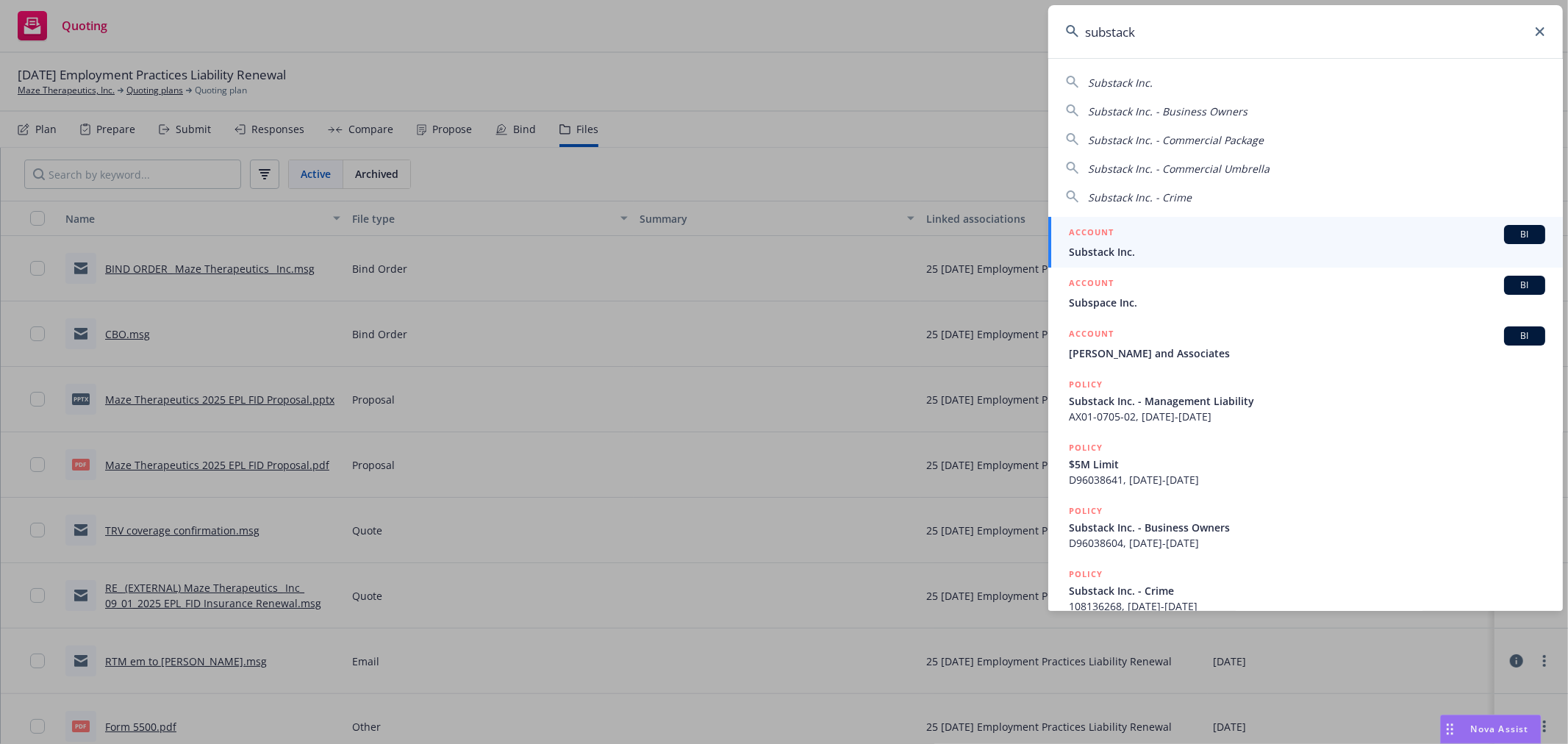
click at [1195, 251] on span "Substack Inc." at bounding box center [1306, 252] width 476 height 16
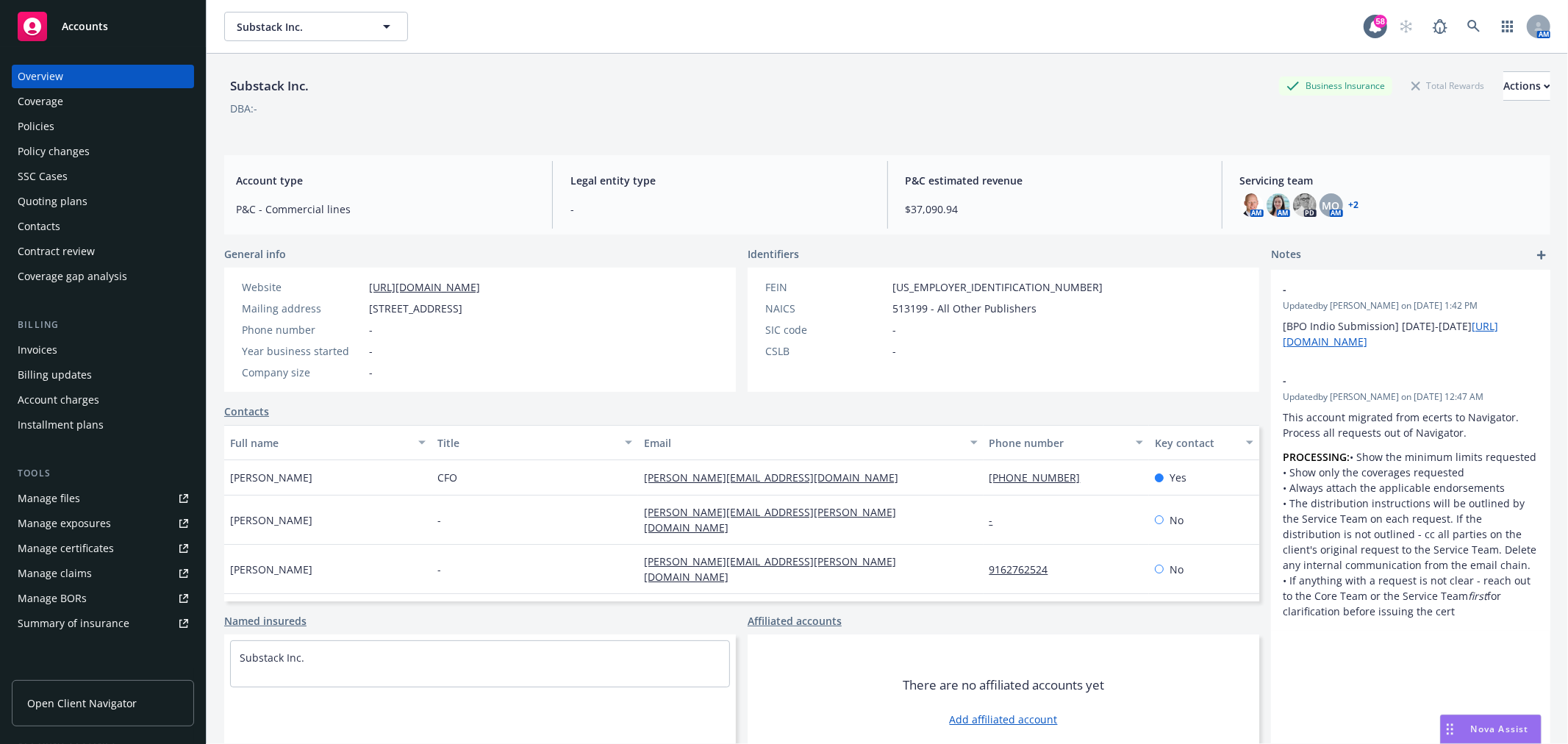
click at [46, 196] on div "Quoting plans" at bounding box center [52, 201] width 70 height 23
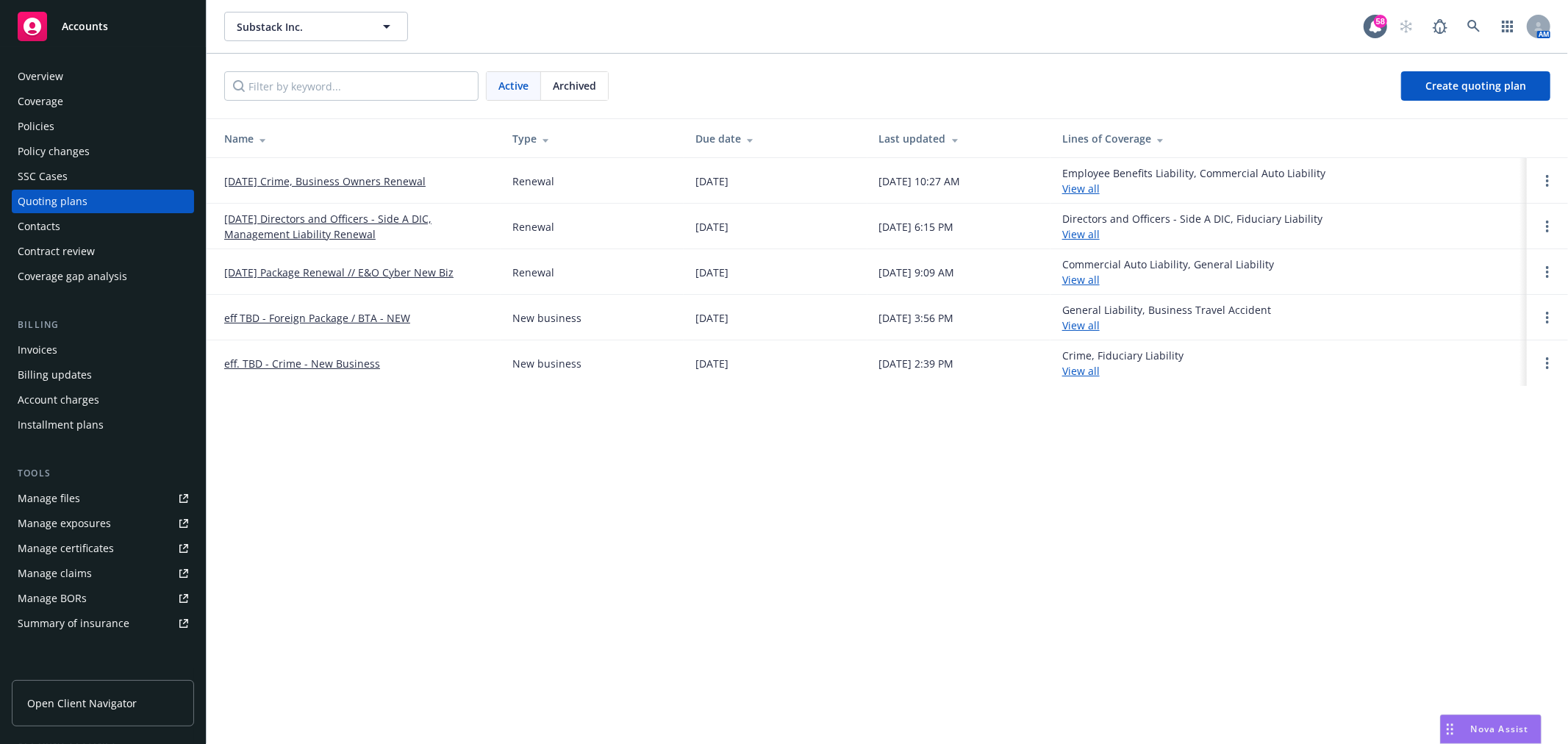
click at [343, 224] on link "09/18/25 Directors and Officers - Side A DIC, Management Liability Renewal" at bounding box center [357, 226] width 264 height 31
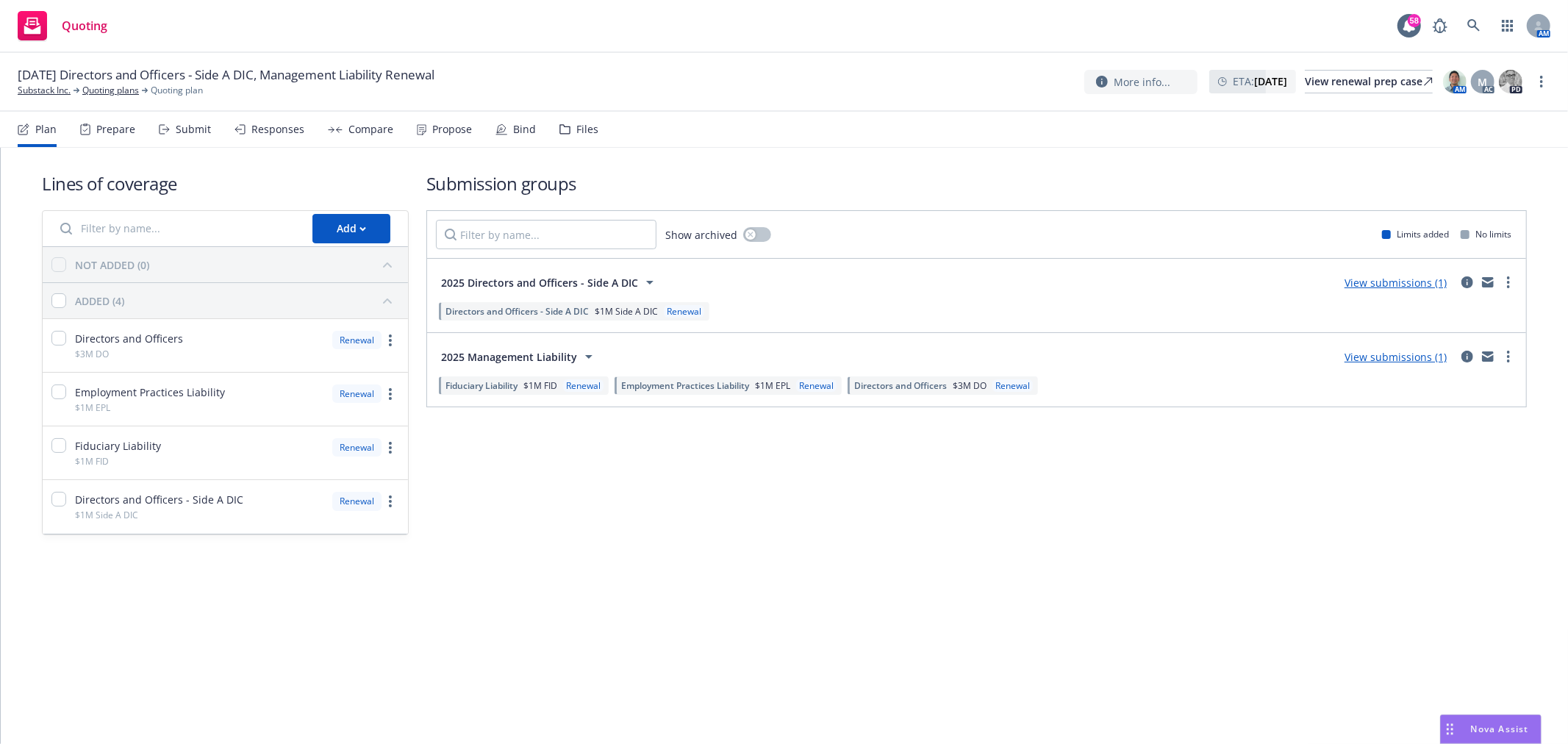
click at [576, 124] on div "Files" at bounding box center [587, 129] width 22 height 12
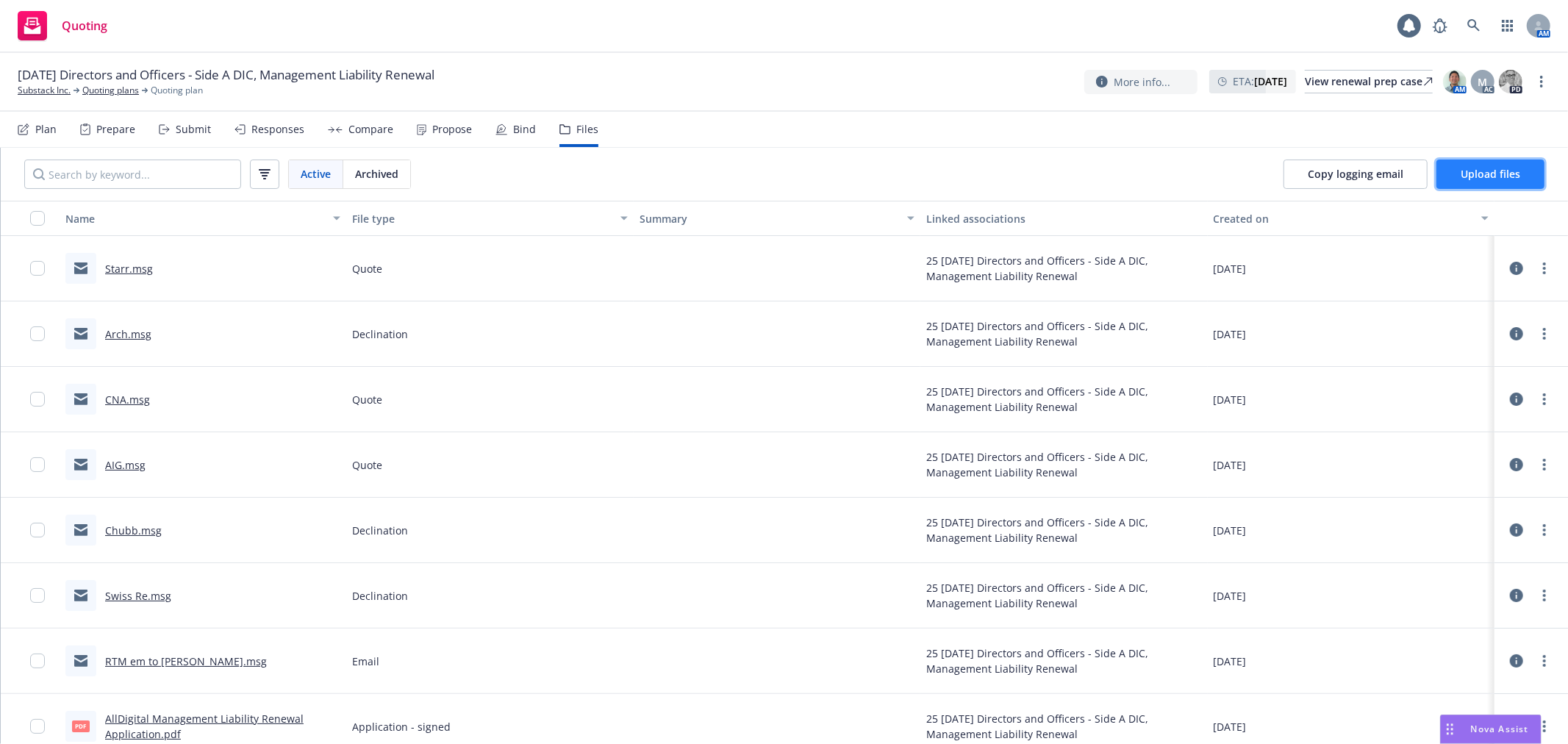
click at [1527, 177] on button "Upload files" at bounding box center [1490, 174] width 108 height 30
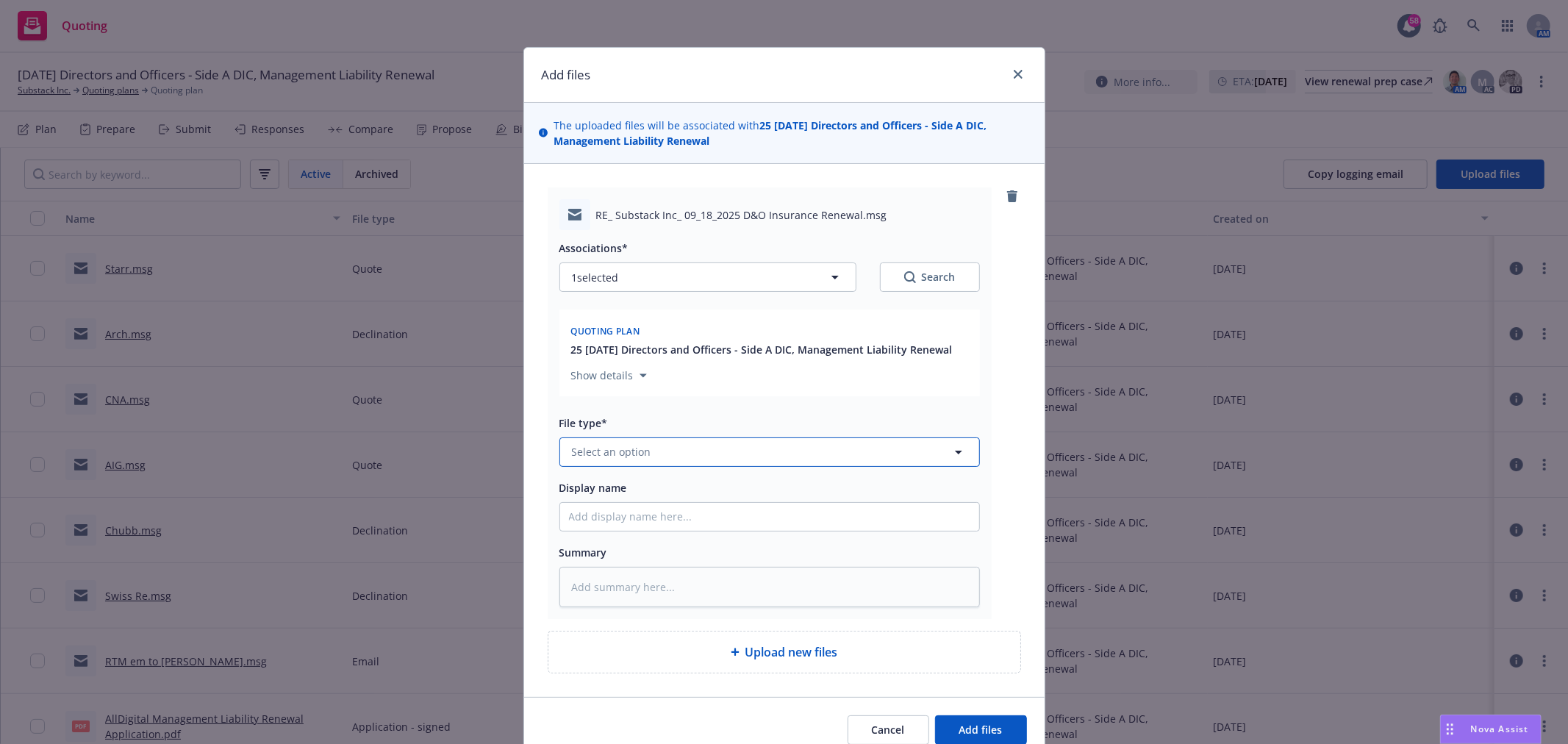
click at [694, 458] on button "Select an option" at bounding box center [770, 452] width 421 height 30
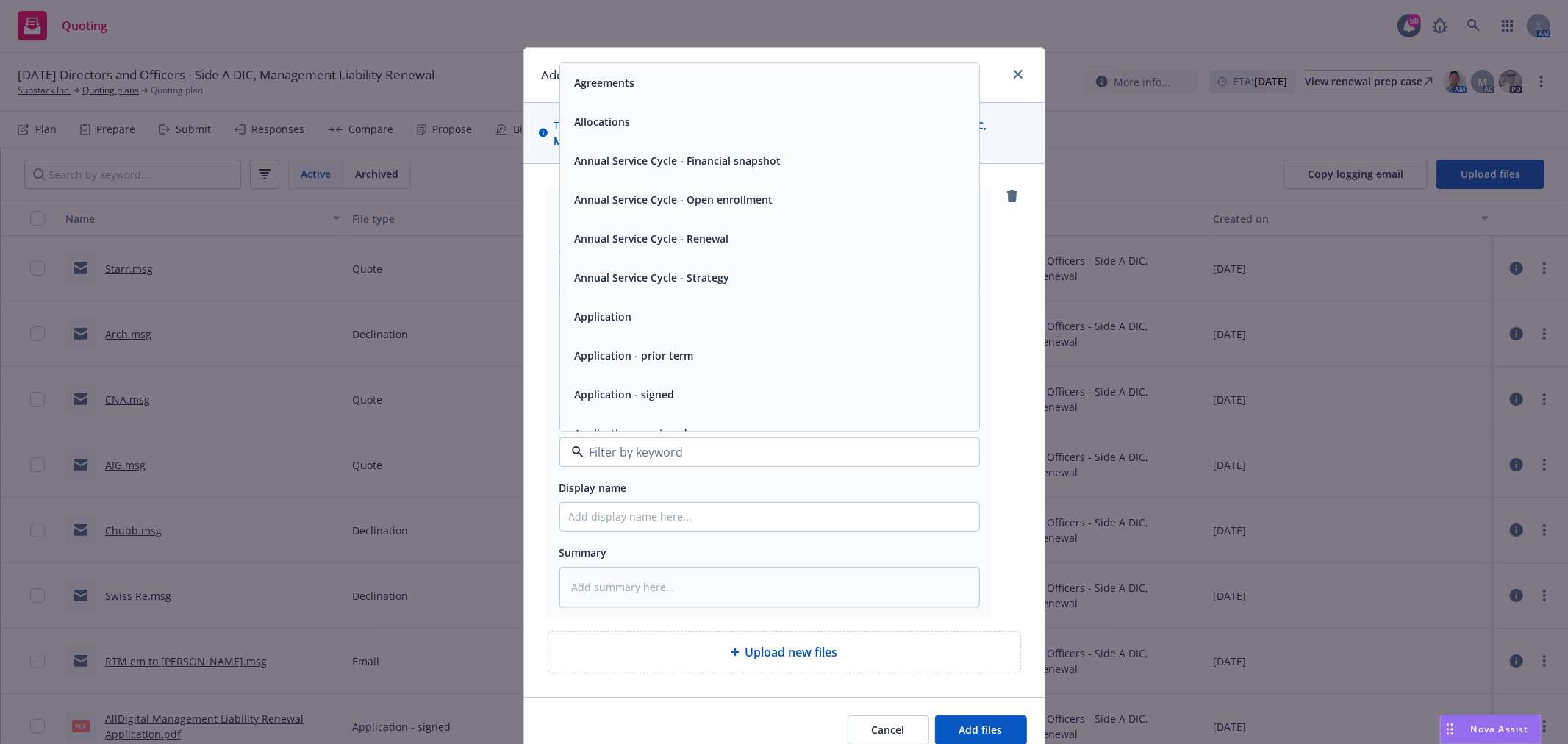
type input "q"
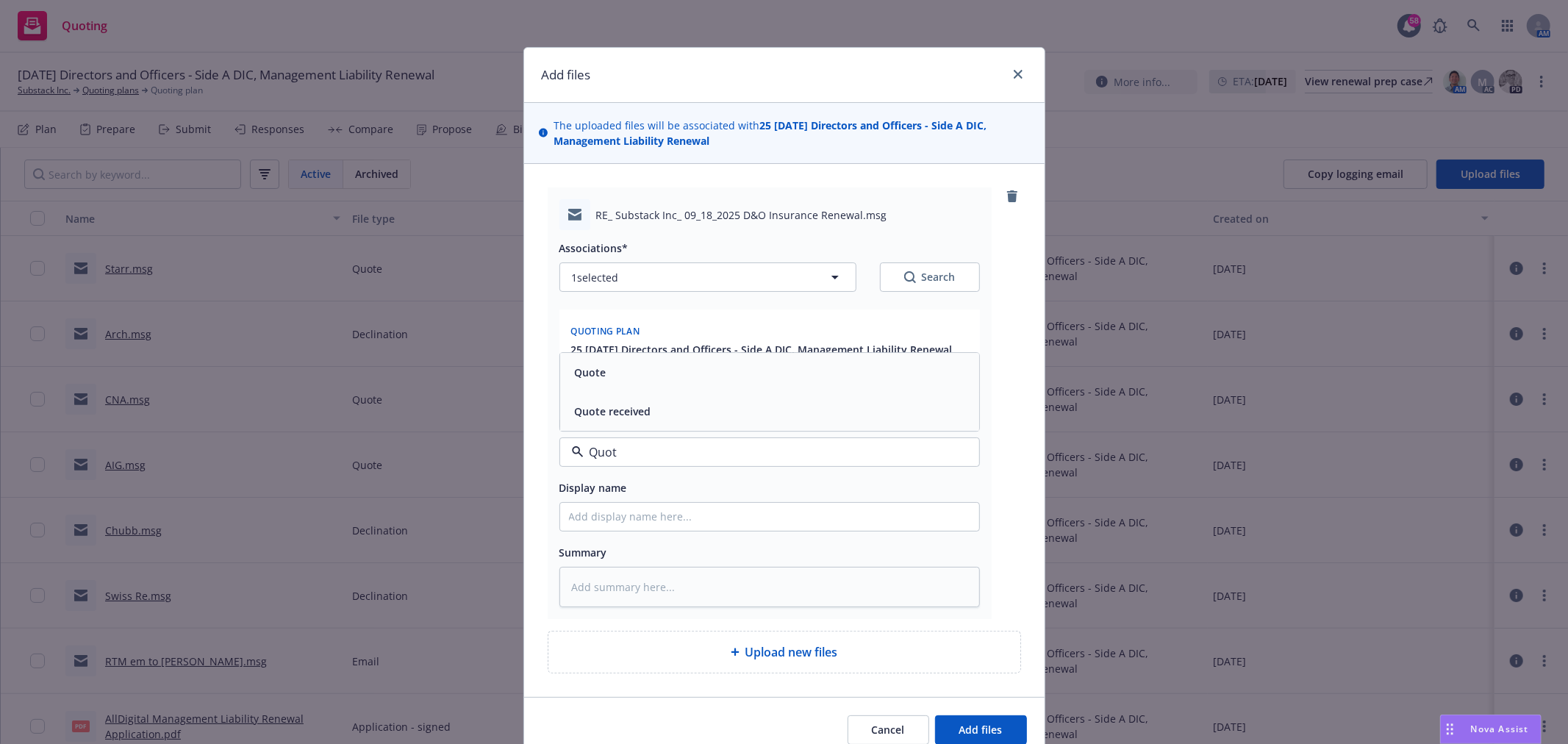
type input "Quotw"
type textarea "x"
type input "Quotw"
click at [663, 461] on button "Select an option" at bounding box center [770, 452] width 421 height 30
type input "quote"
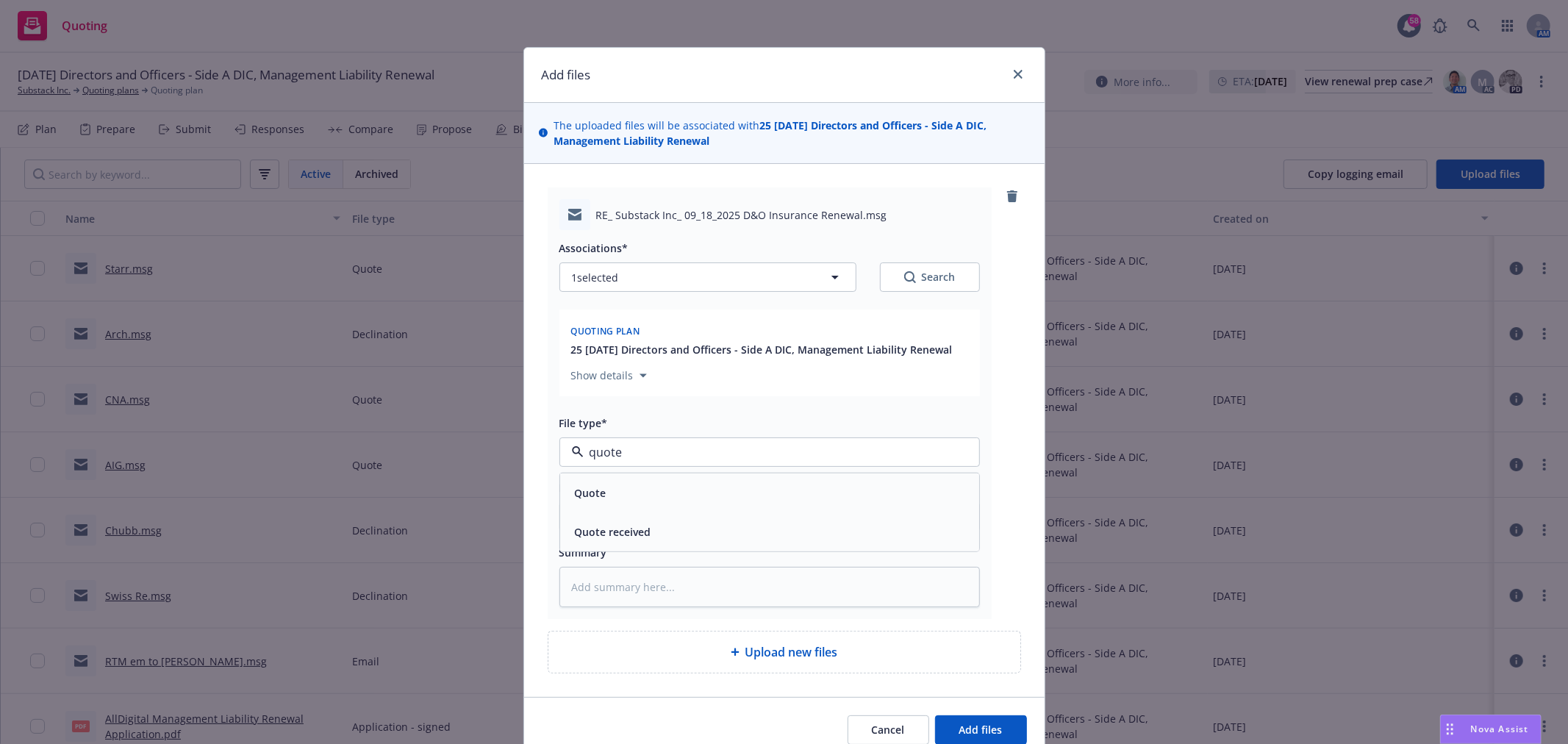
click at [663, 488] on div "Quote" at bounding box center [769, 493] width 401 height 21
click at [619, 523] on input "Display name" at bounding box center [770, 517] width 419 height 28
type textarea "x"
type input "A"
type textarea "x"
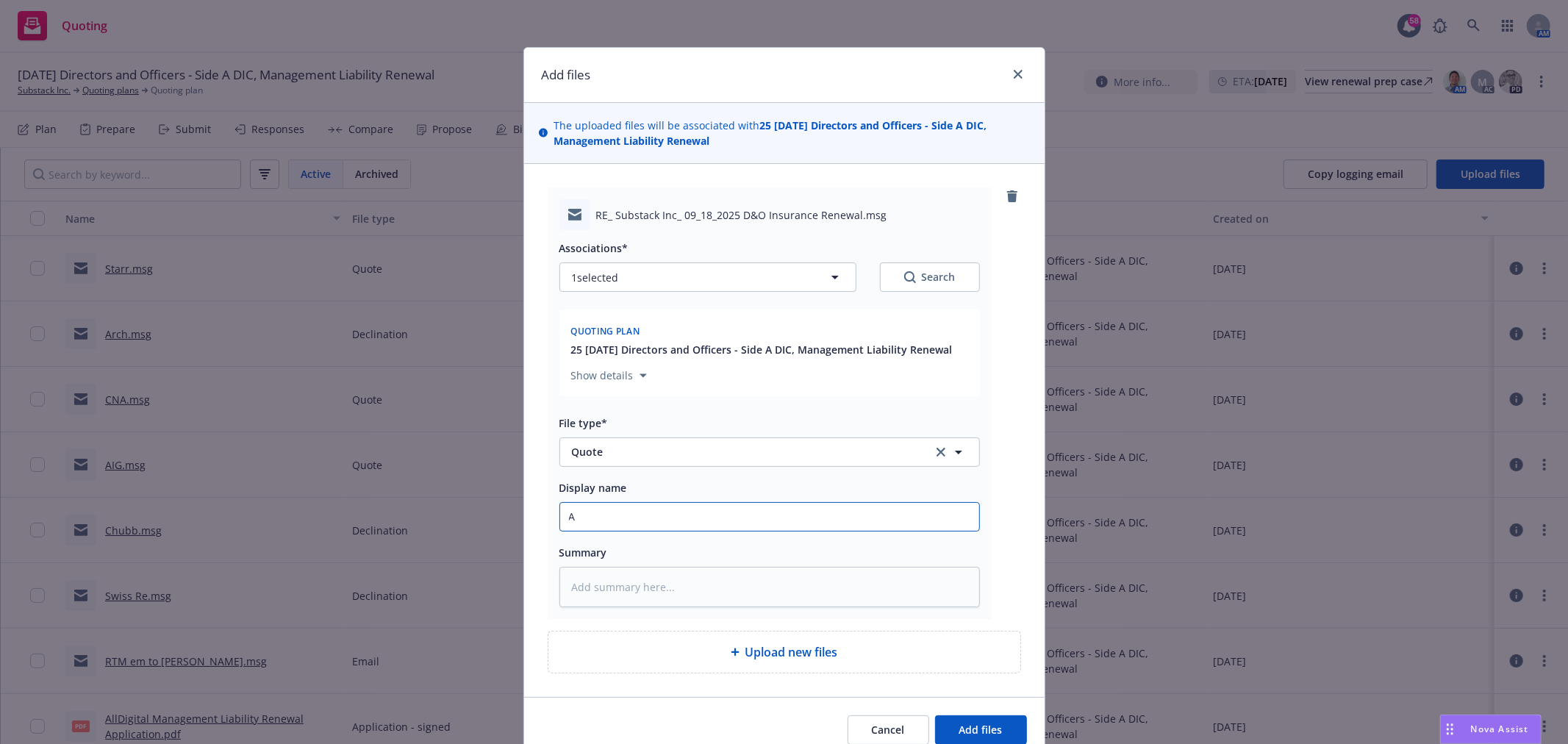
type input "Al"
type textarea "x"
type input "All"
type textarea "x"
type input "AllD"
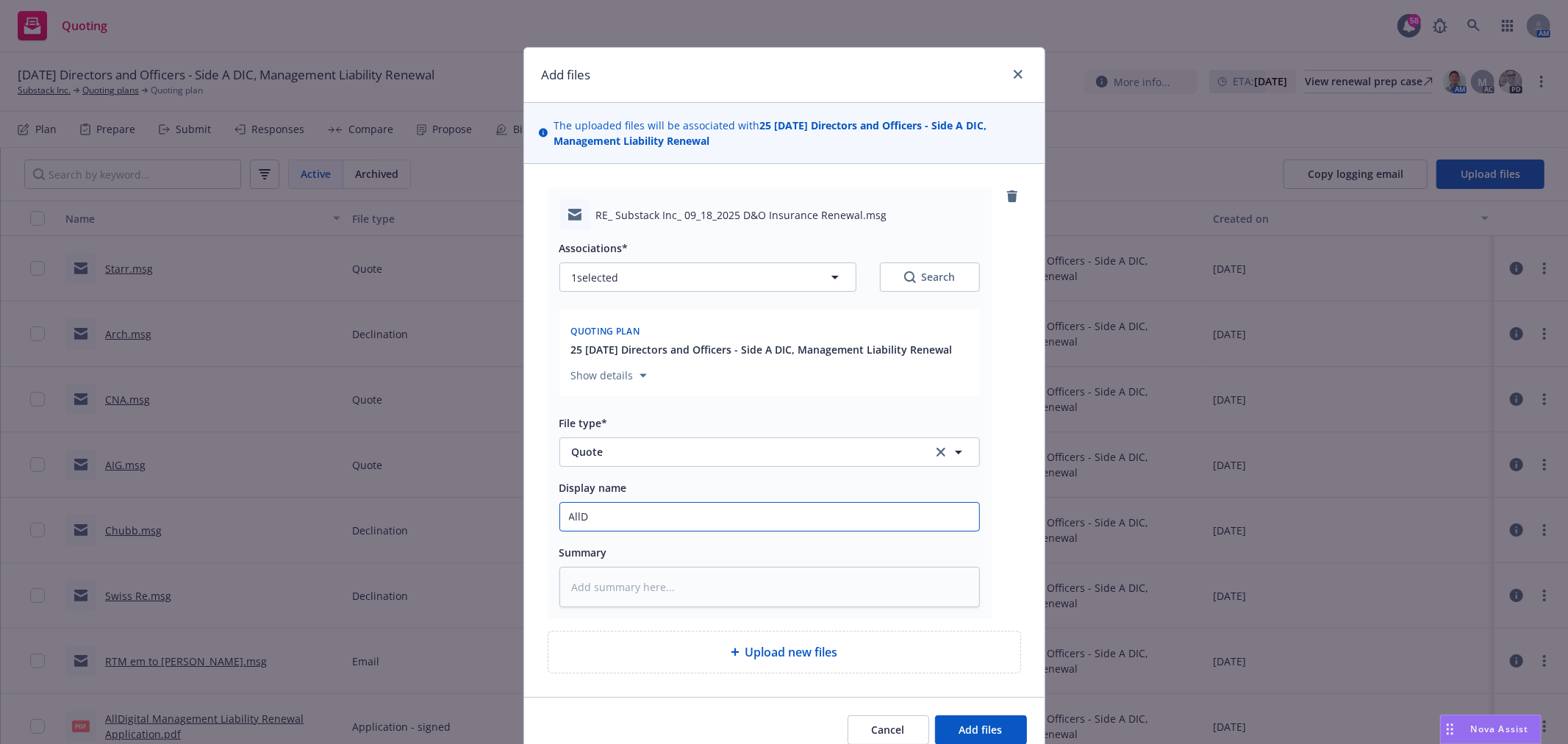
type textarea "x"
type input "AllDi"
type textarea "x"
type input "AllDig"
type textarea "x"
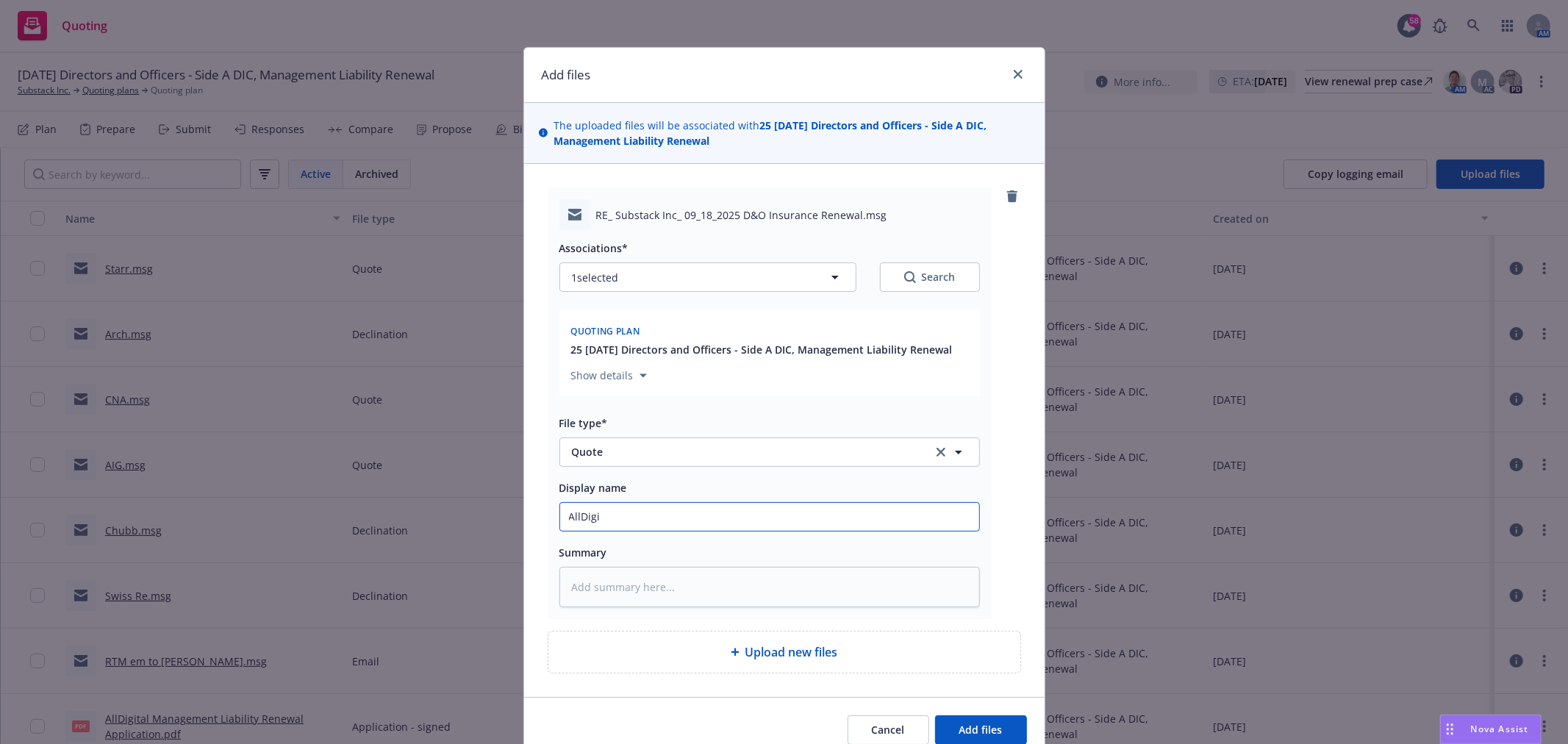
type input "AllDigit"
type textarea "x"
type input "AllDigita"
type textarea "x"
type input "AllDigital"
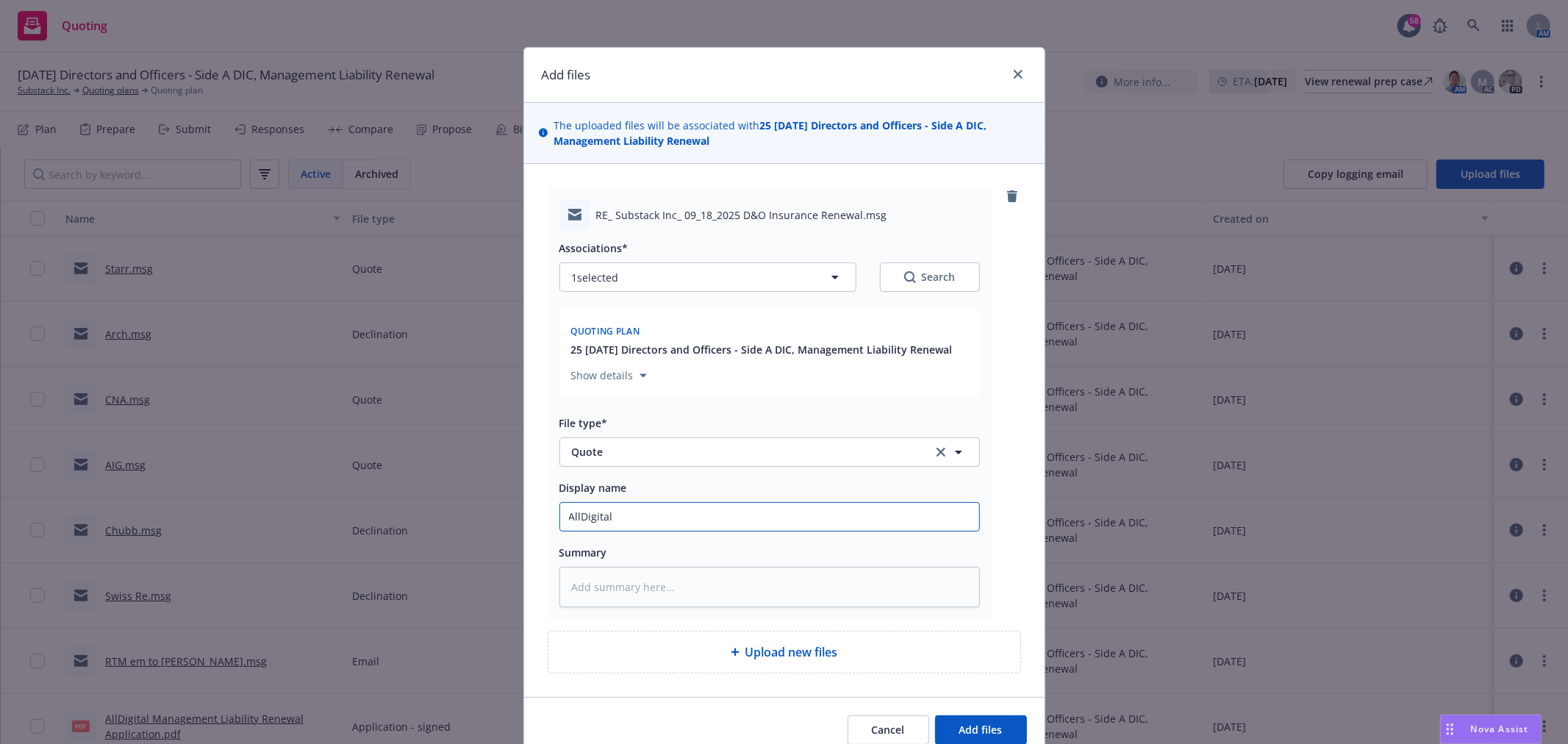
type textarea "x"
type input "AllDigital"
type textarea "x"
type input "AllDigital q"
type textarea "x"
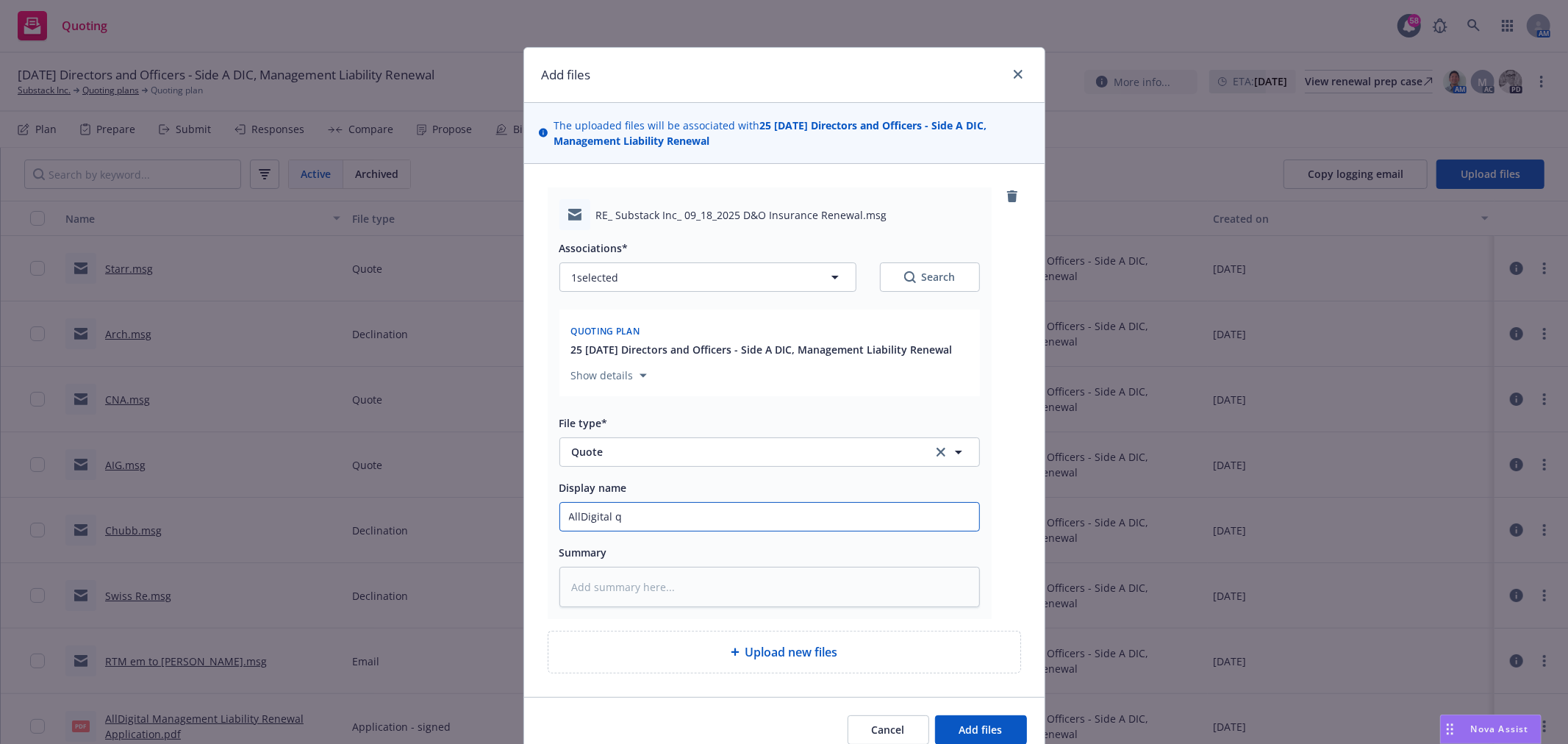
type input "AllDigital qu"
type textarea "x"
type input "AllDigital quo"
type textarea "x"
type input "AllDigital quote"
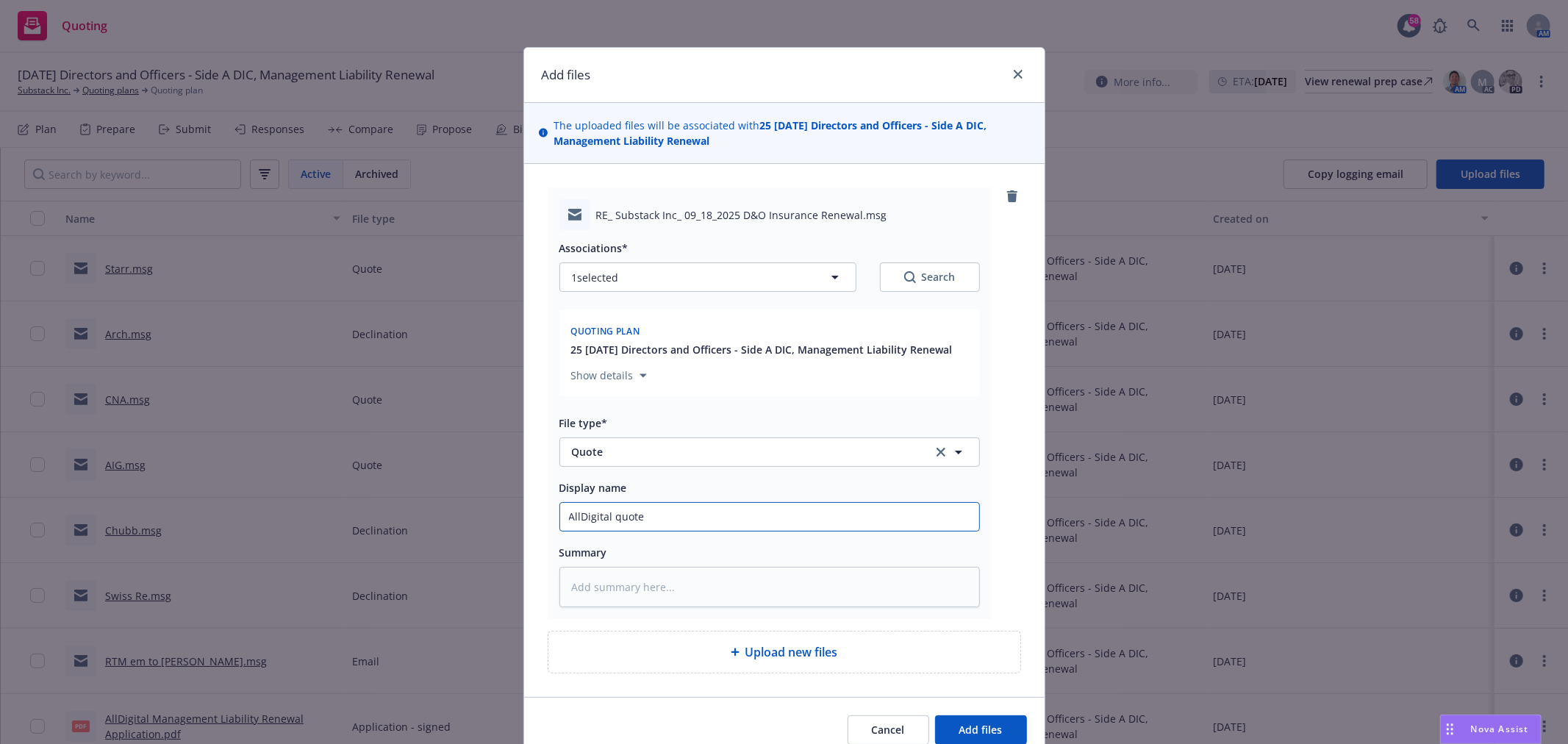
type textarea "x"
type input "AllDigital quote"
click at [935, 715] on button "Add files" at bounding box center [980, 730] width 91 height 30
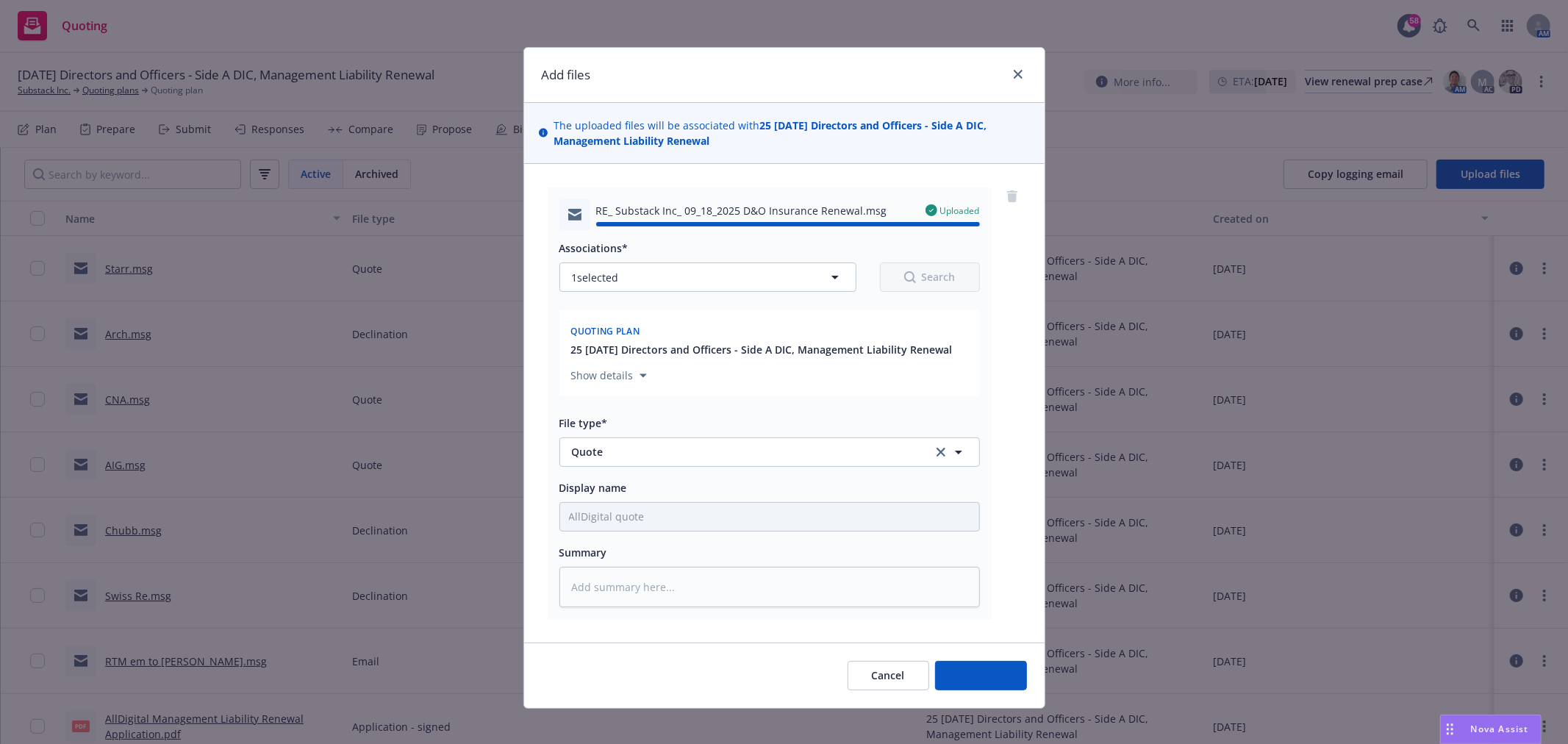
type textarea "x"
